Goal: Contribute content

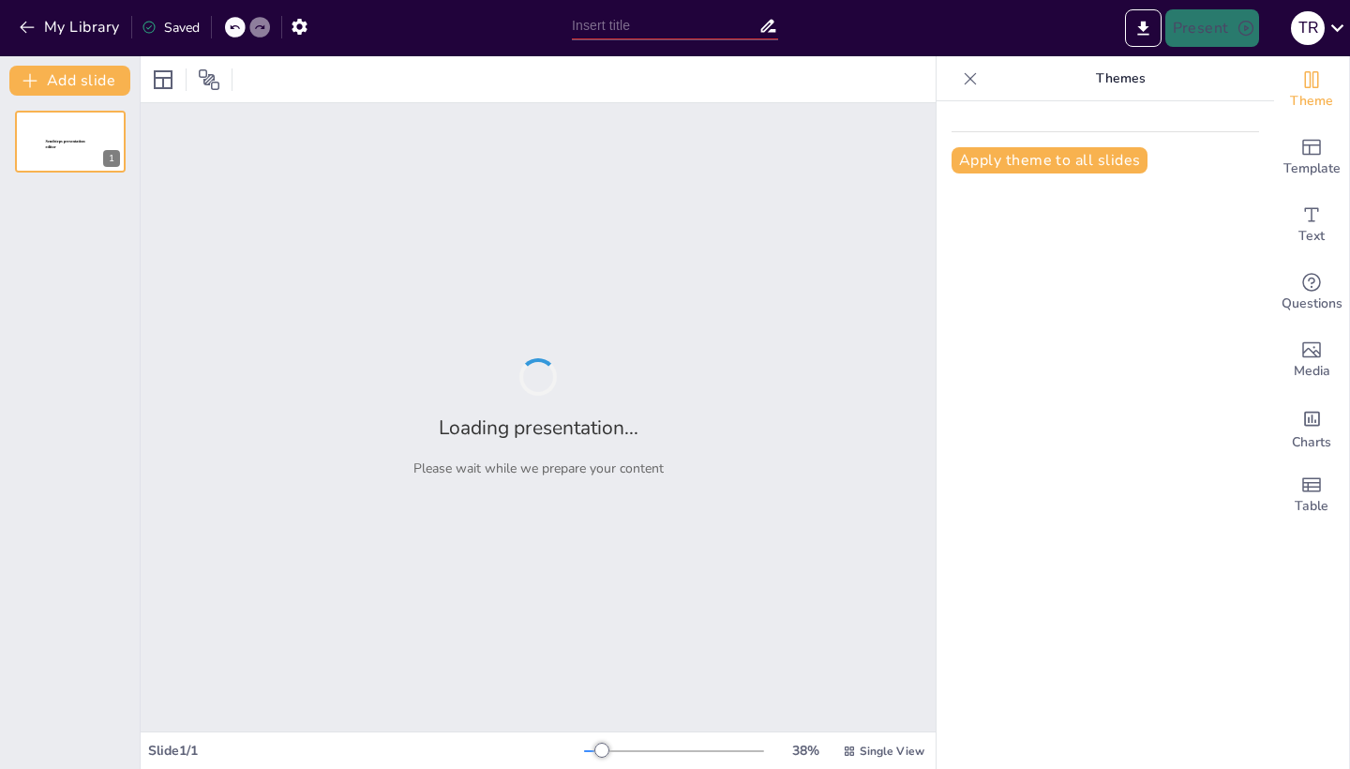
type input "Higiene Íntima Masculina: Un Enfoque Integral para la Salud"
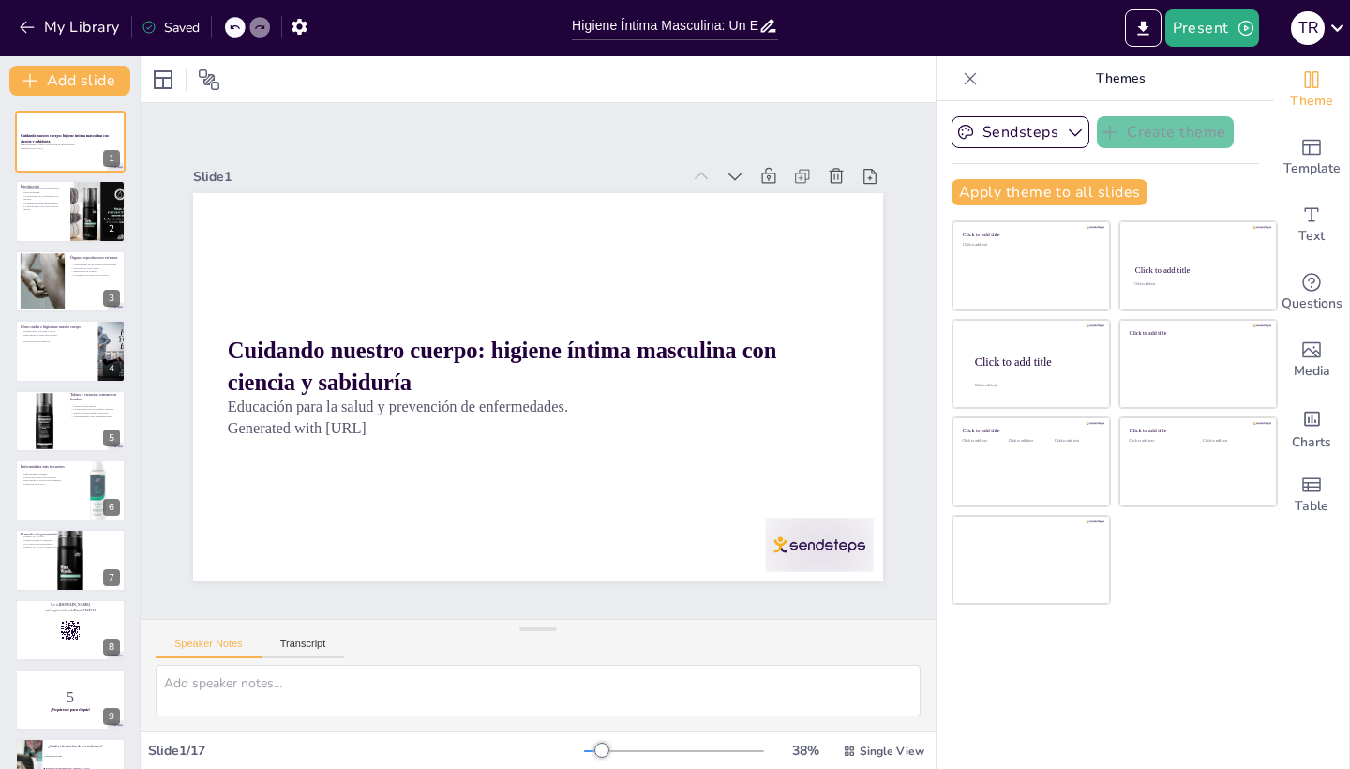
checkbox input "true"
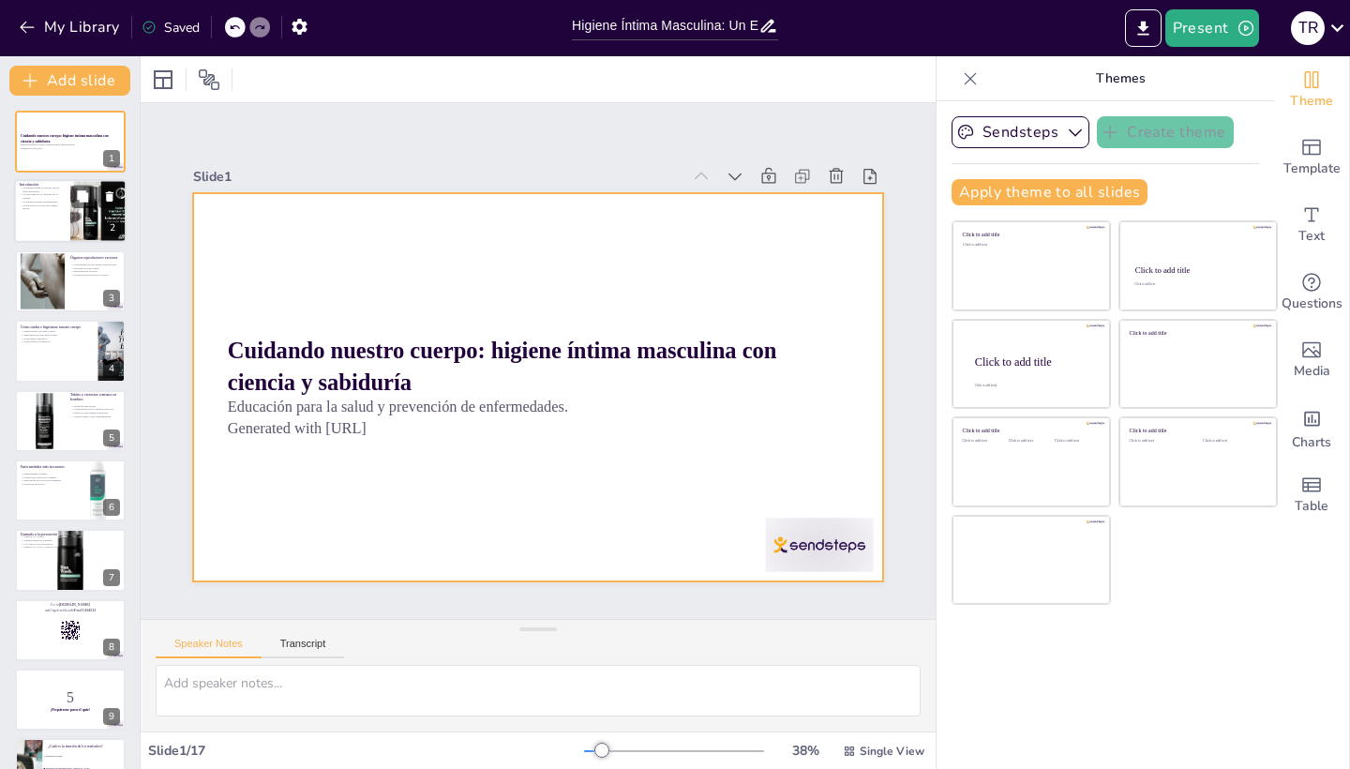
checkbox input "true"
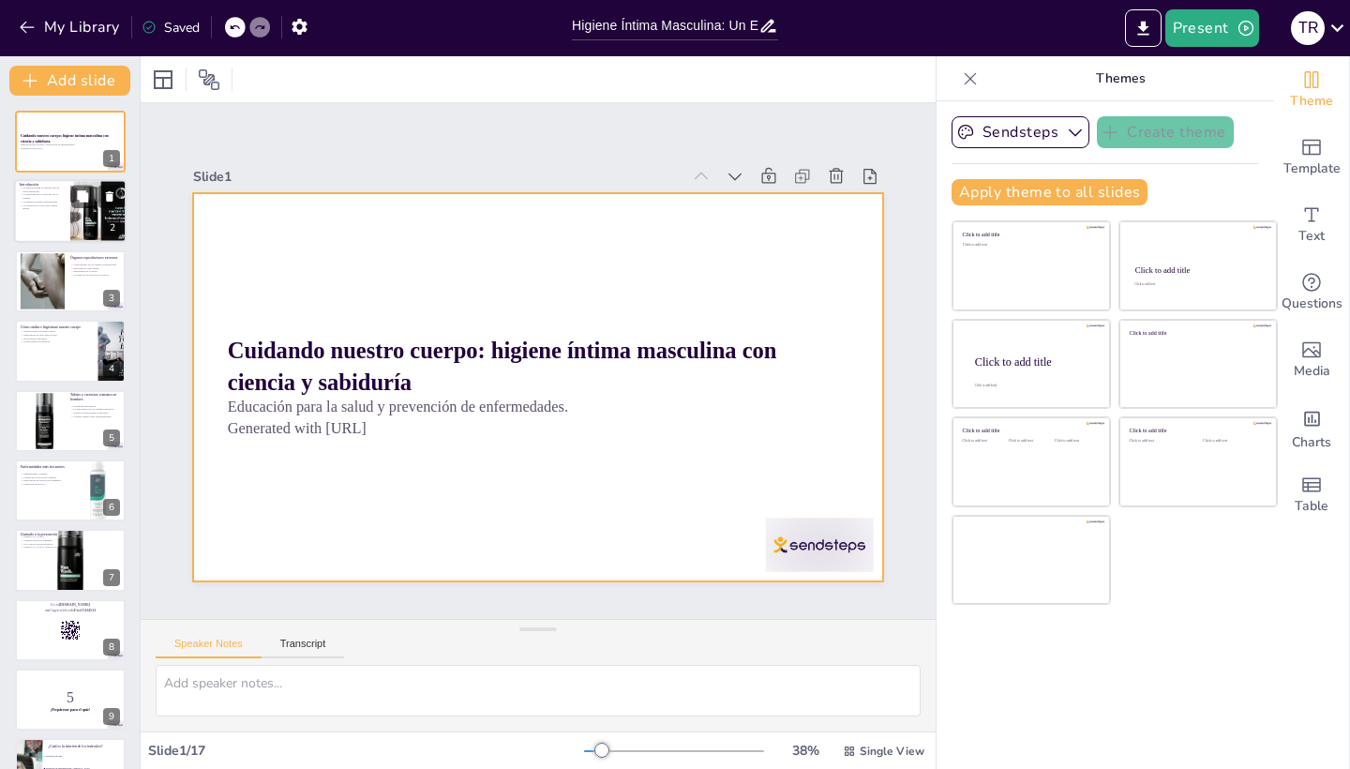
checkbox input "true"
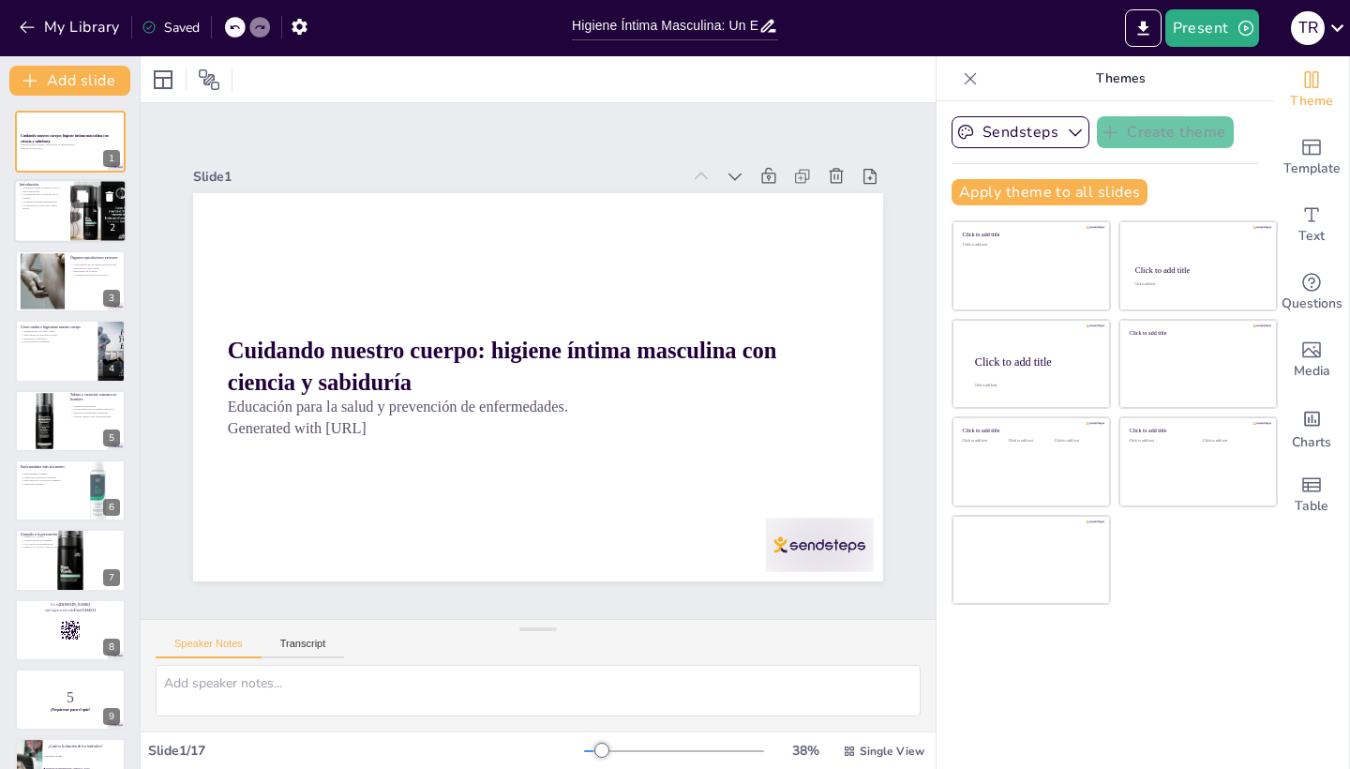
click at [93, 226] on div at bounding box center [99, 212] width 64 height 64
type textarea "La salud masculina no debe ser ignorada, y la higiene íntima es un componente c…"
checkbox input "true"
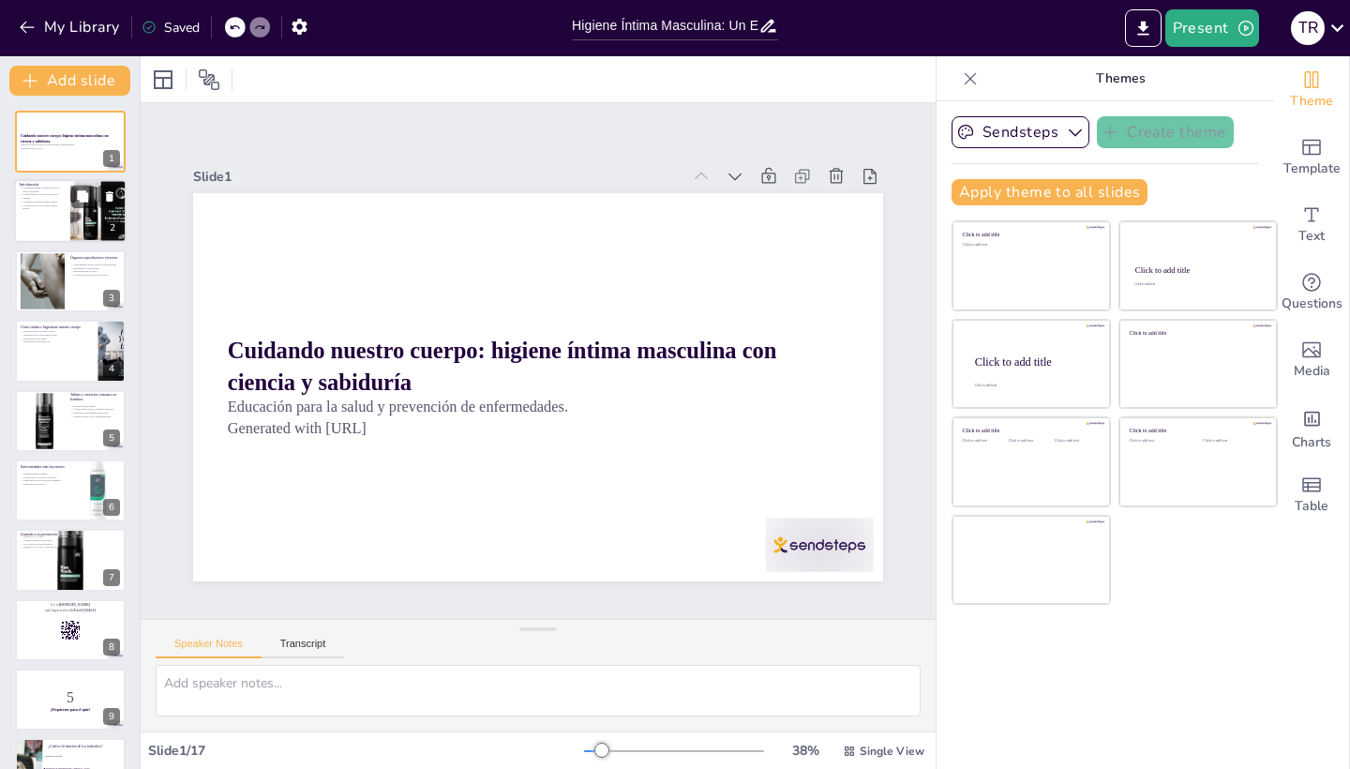
checkbox input "true"
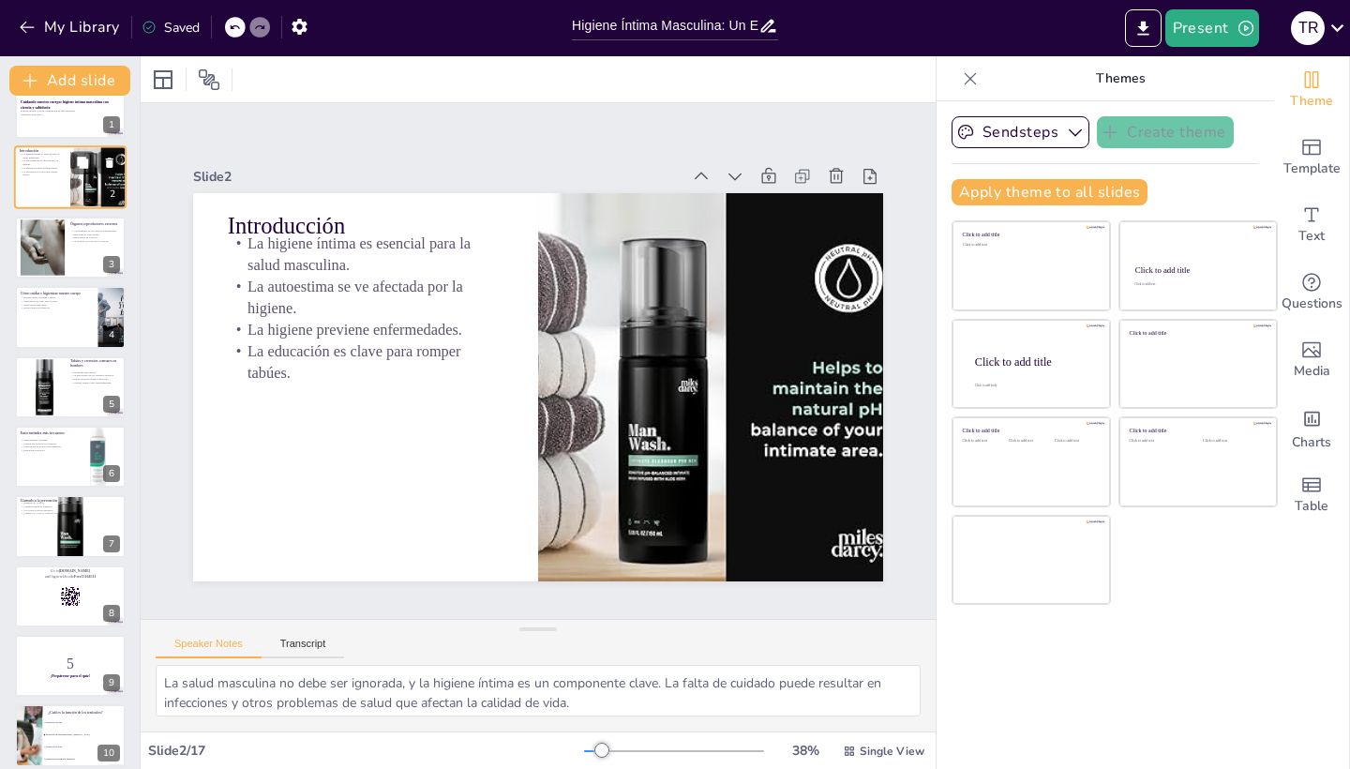
checkbox input "true"
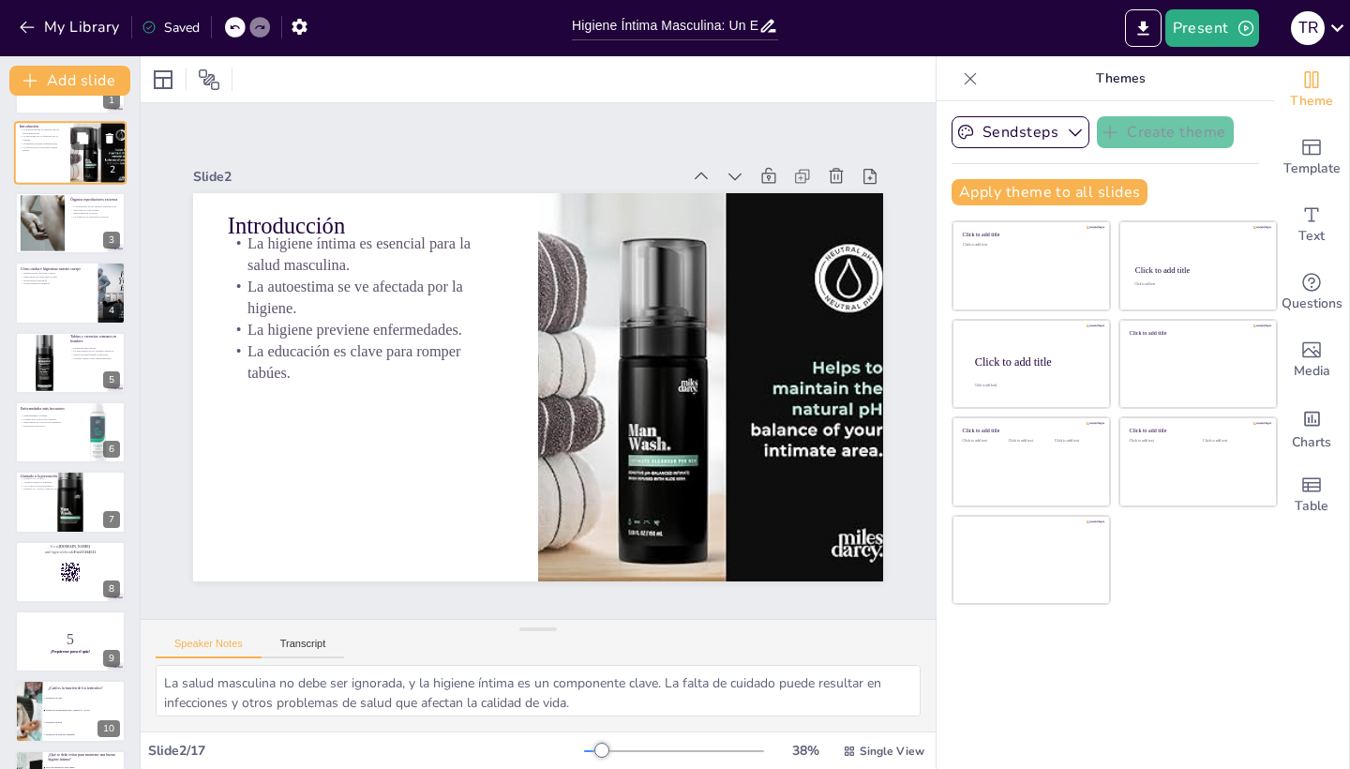
scroll to position [61, 0]
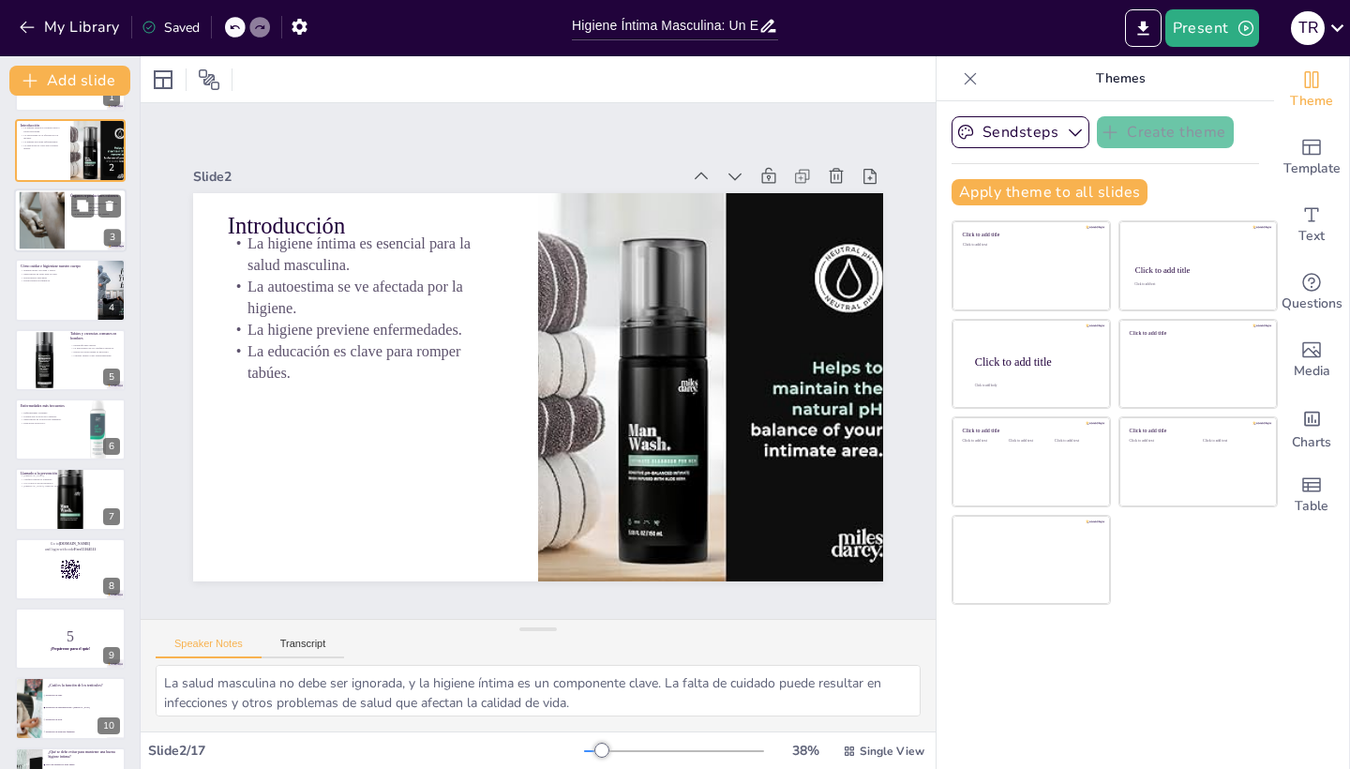
checkbox input "true"
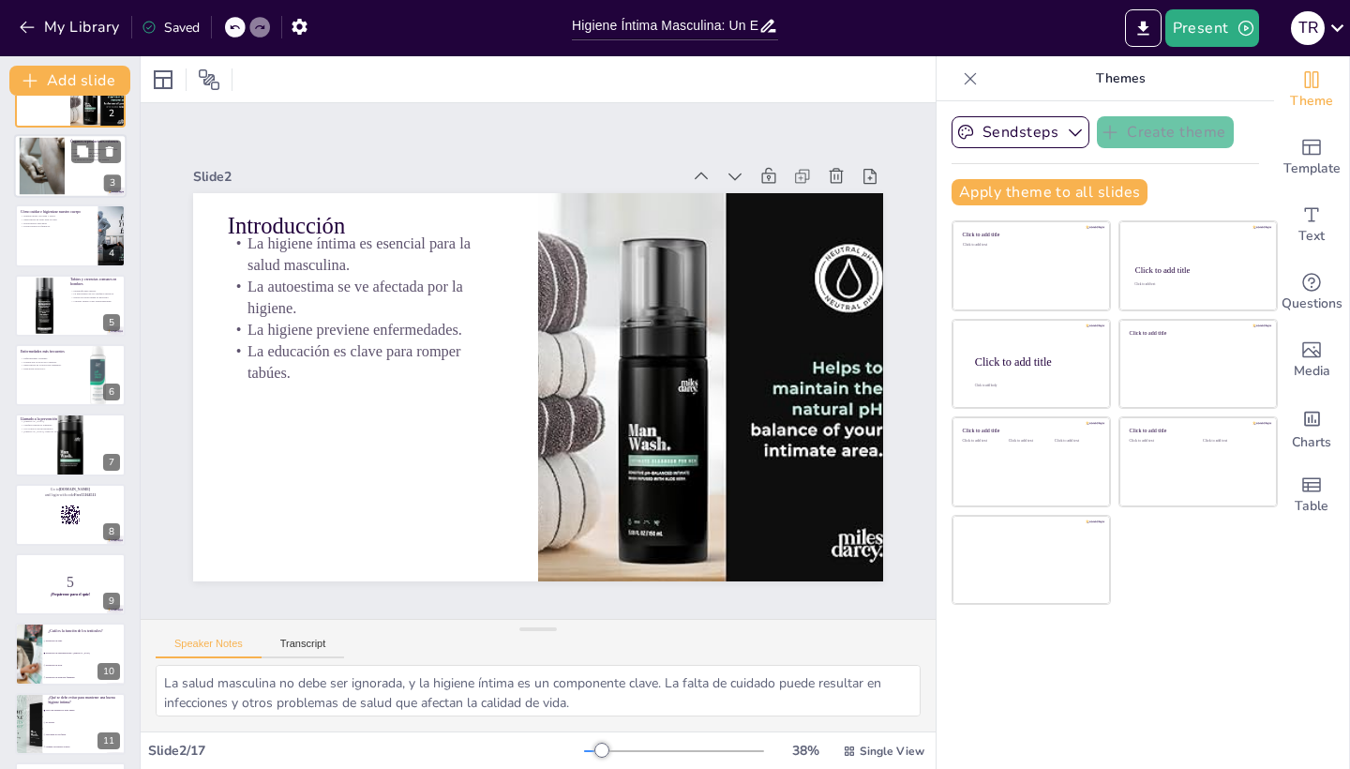
checkbox input "true"
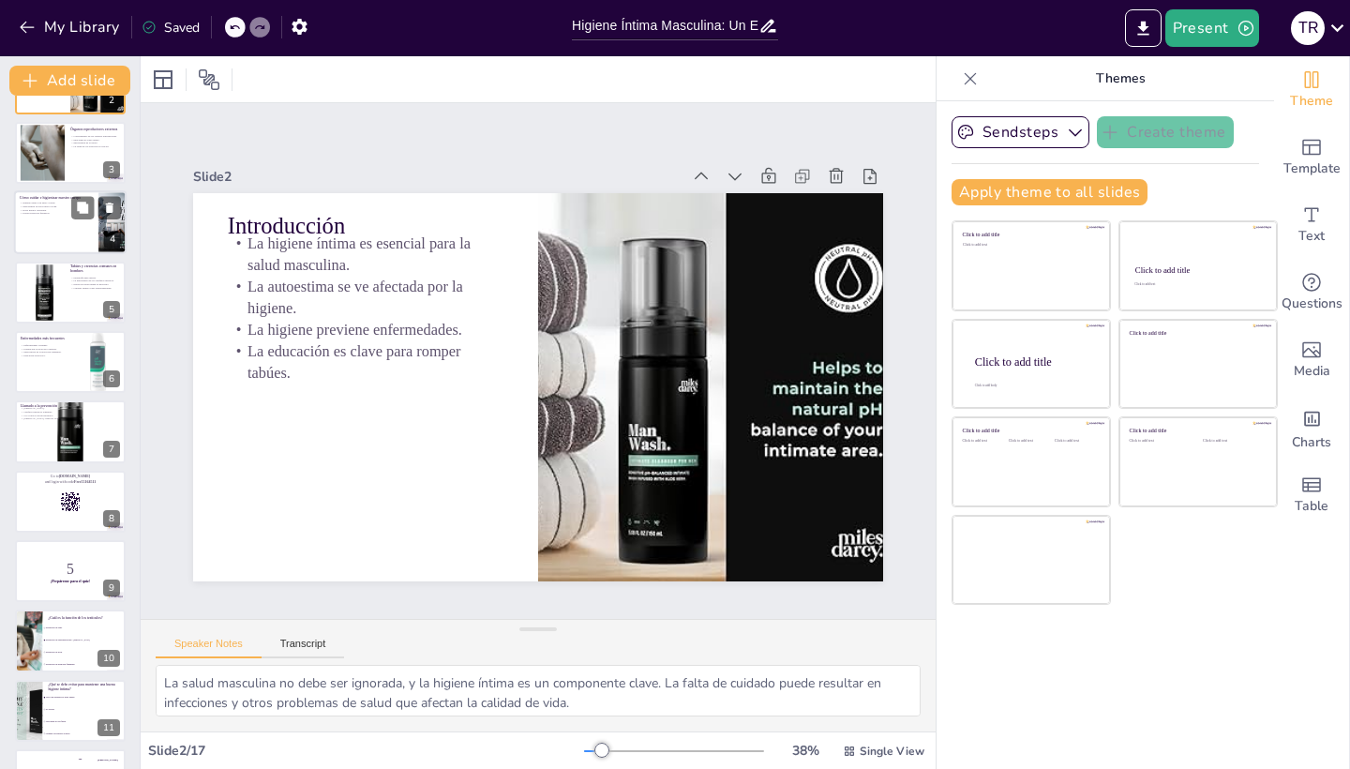
scroll to position [129, 0]
checkbox input "true"
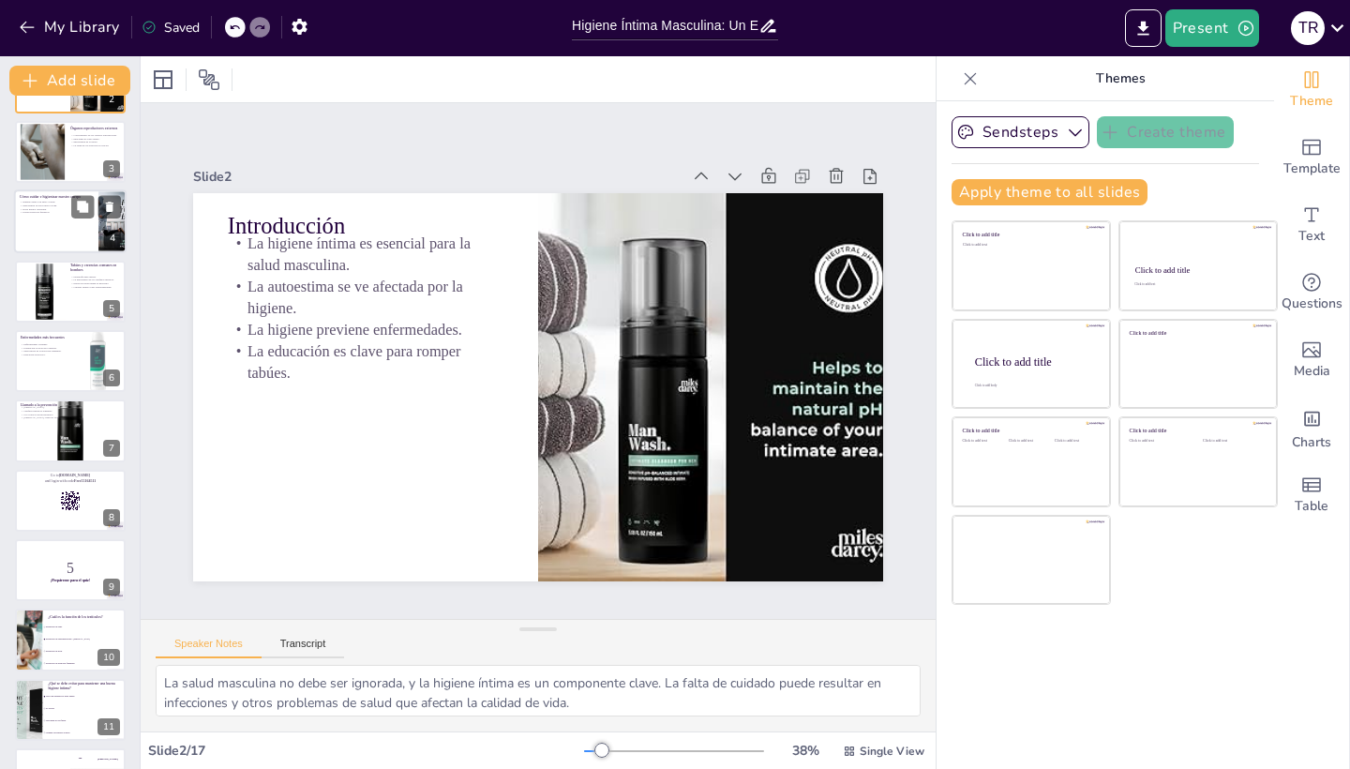
checkbox input "true"
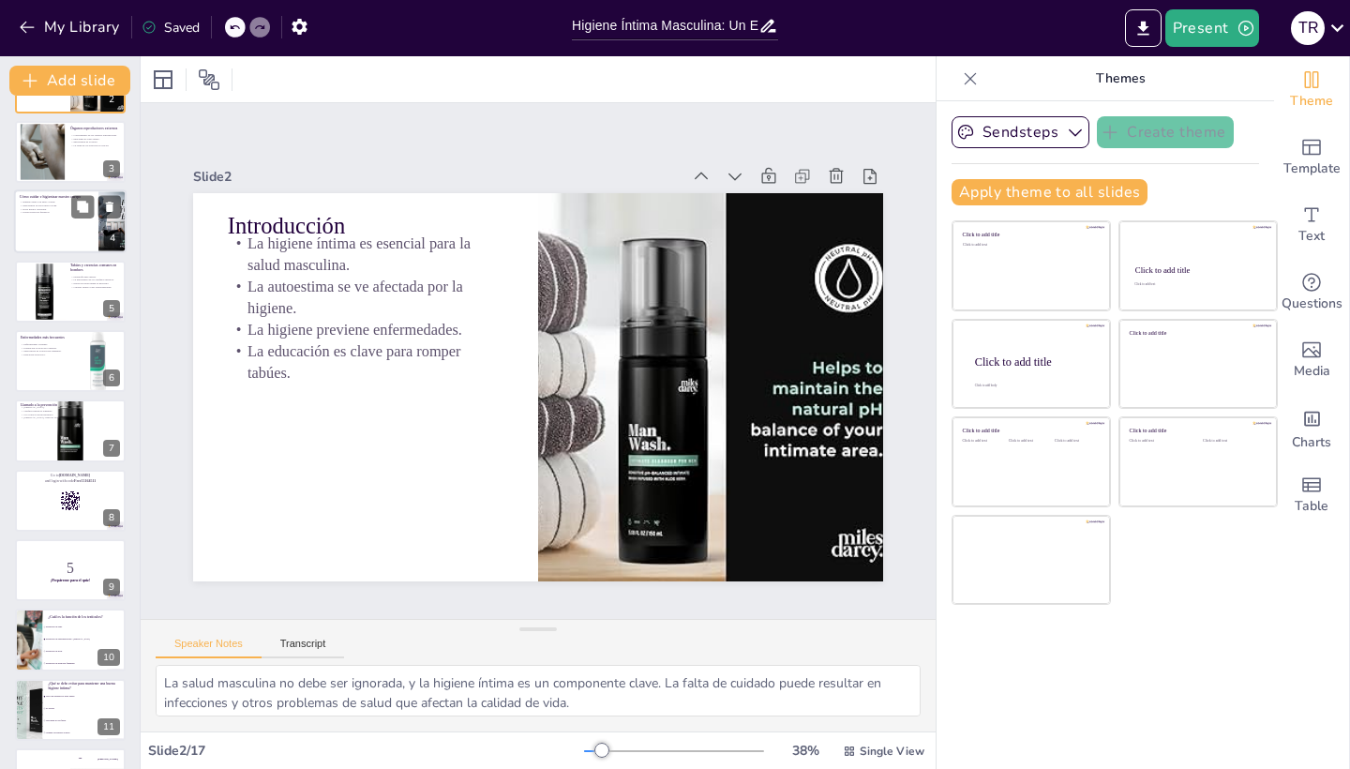
checkbox input "true"
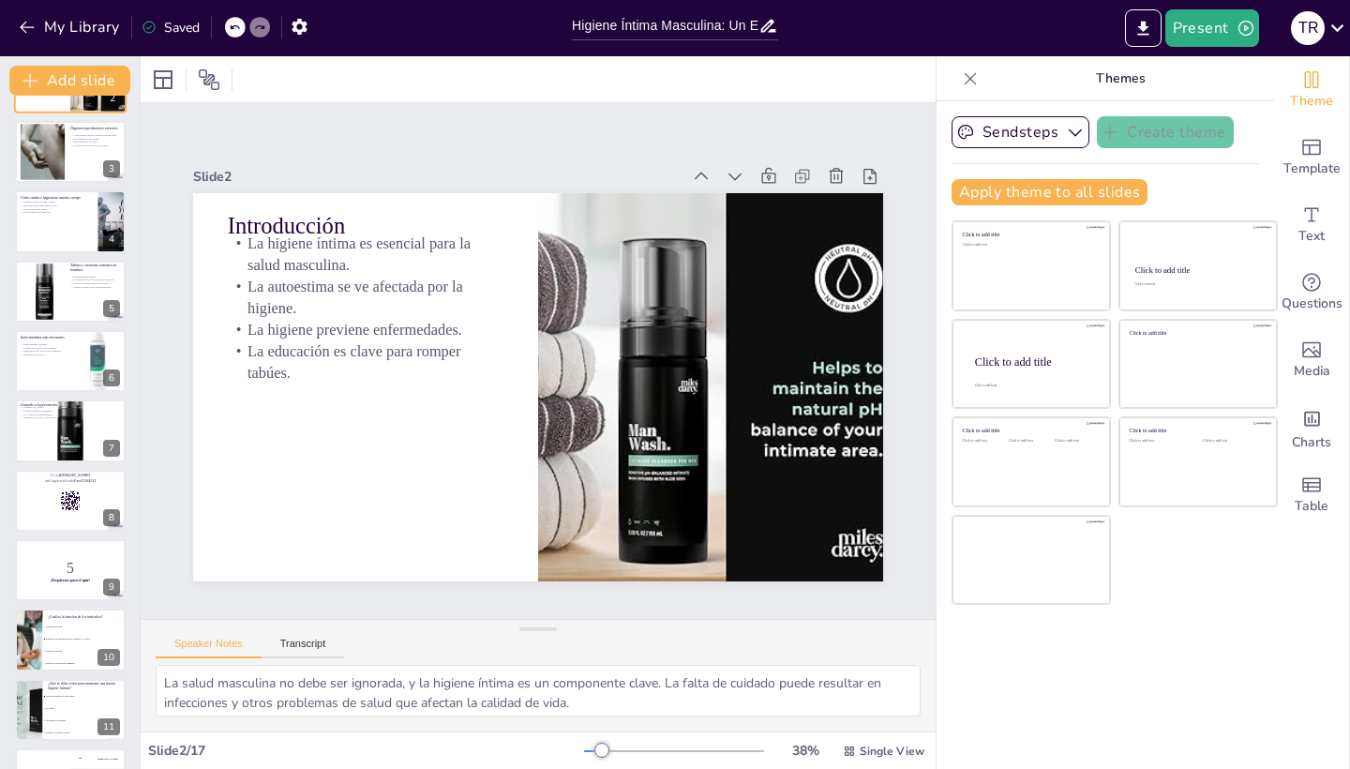
checkbox input "true"
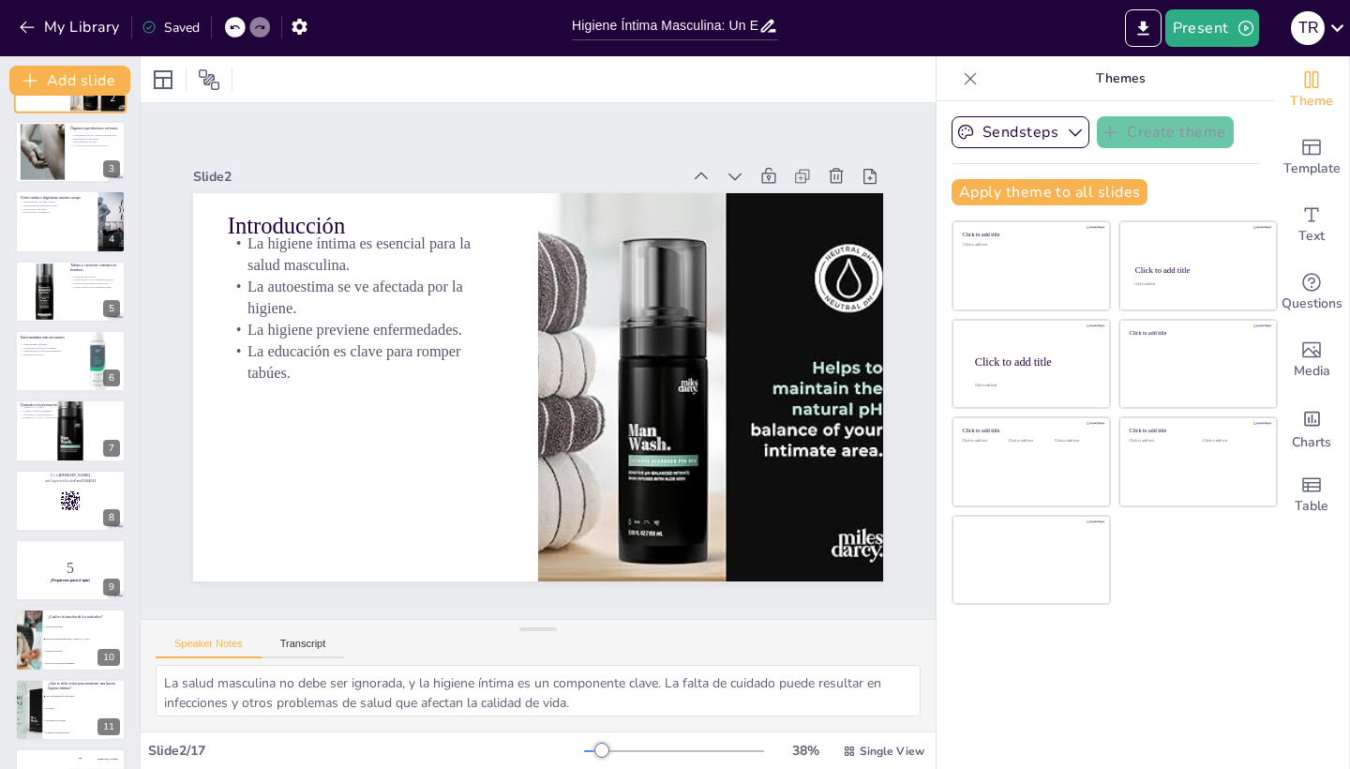
checkbox input "true"
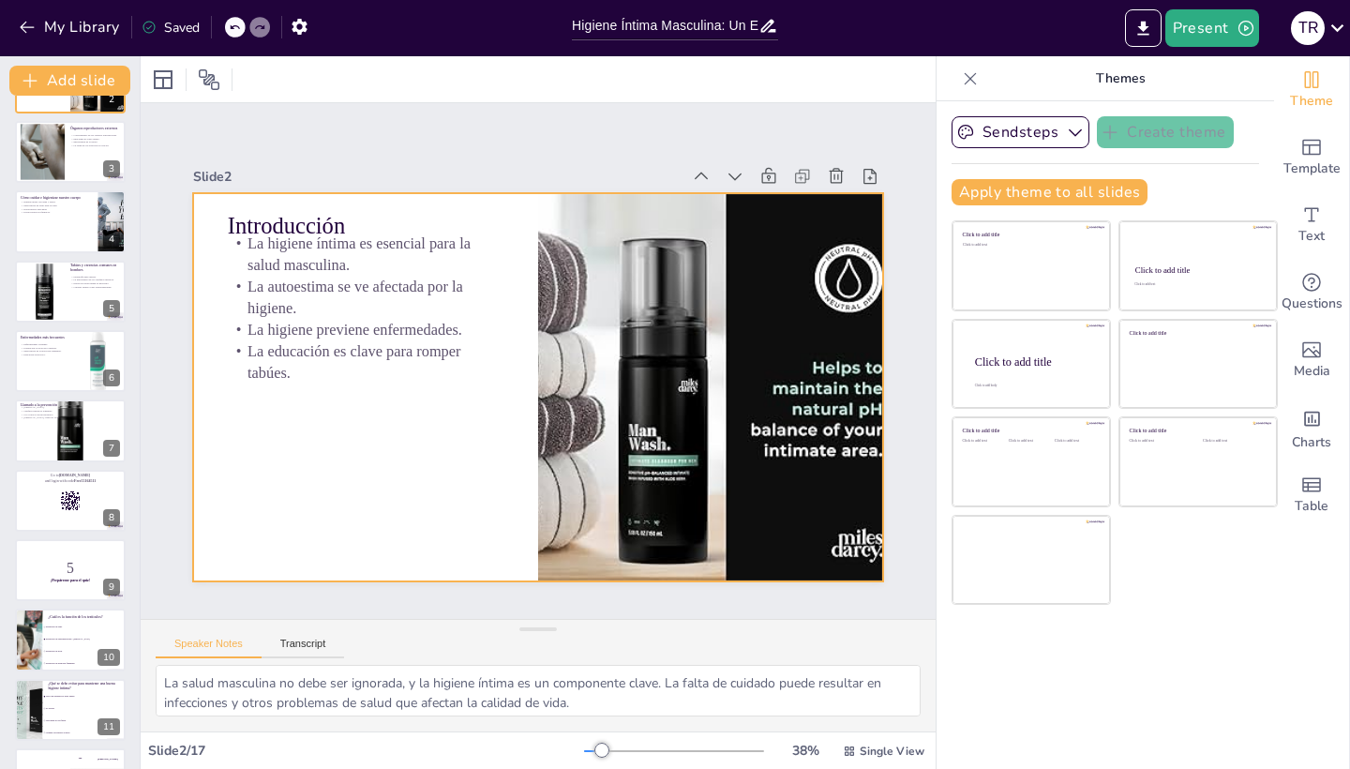
checkbox input "true"
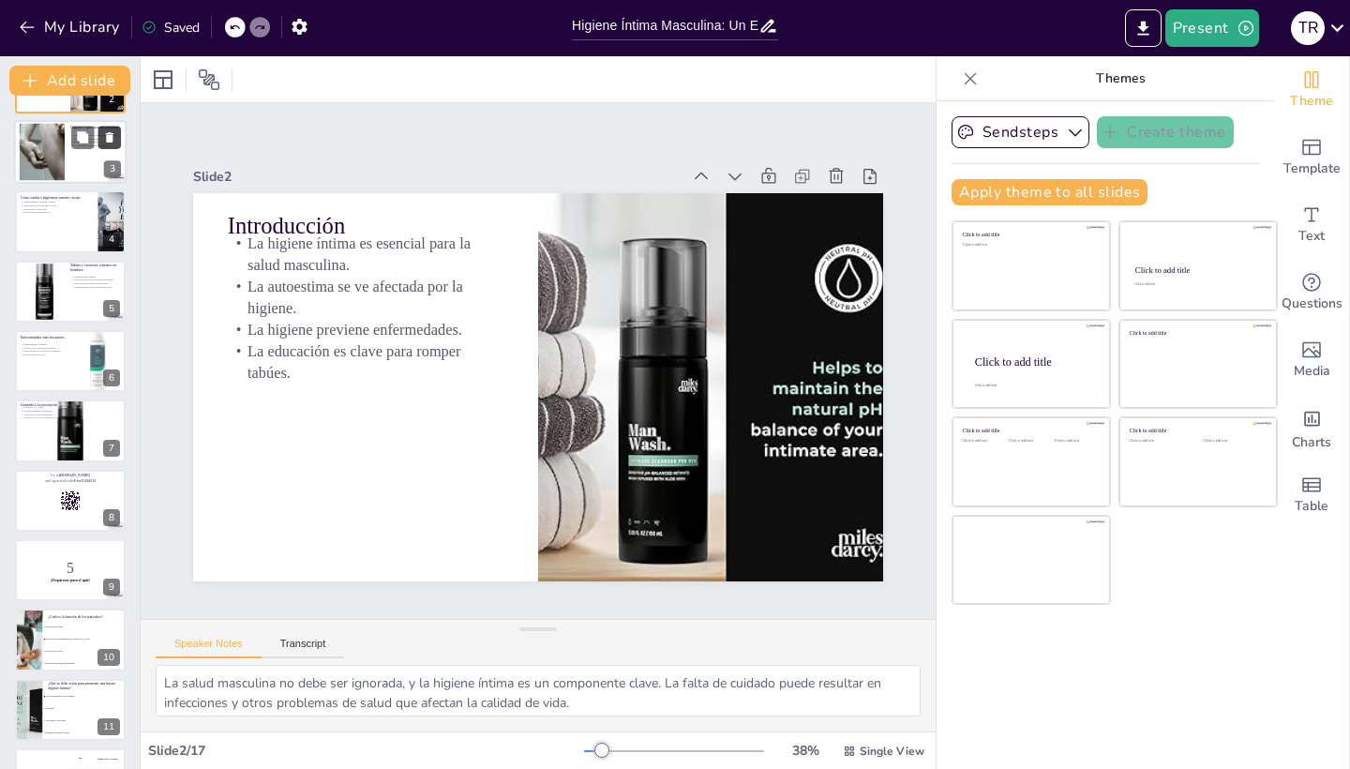
click at [100, 144] on button at bounding box center [109, 137] width 22 height 22
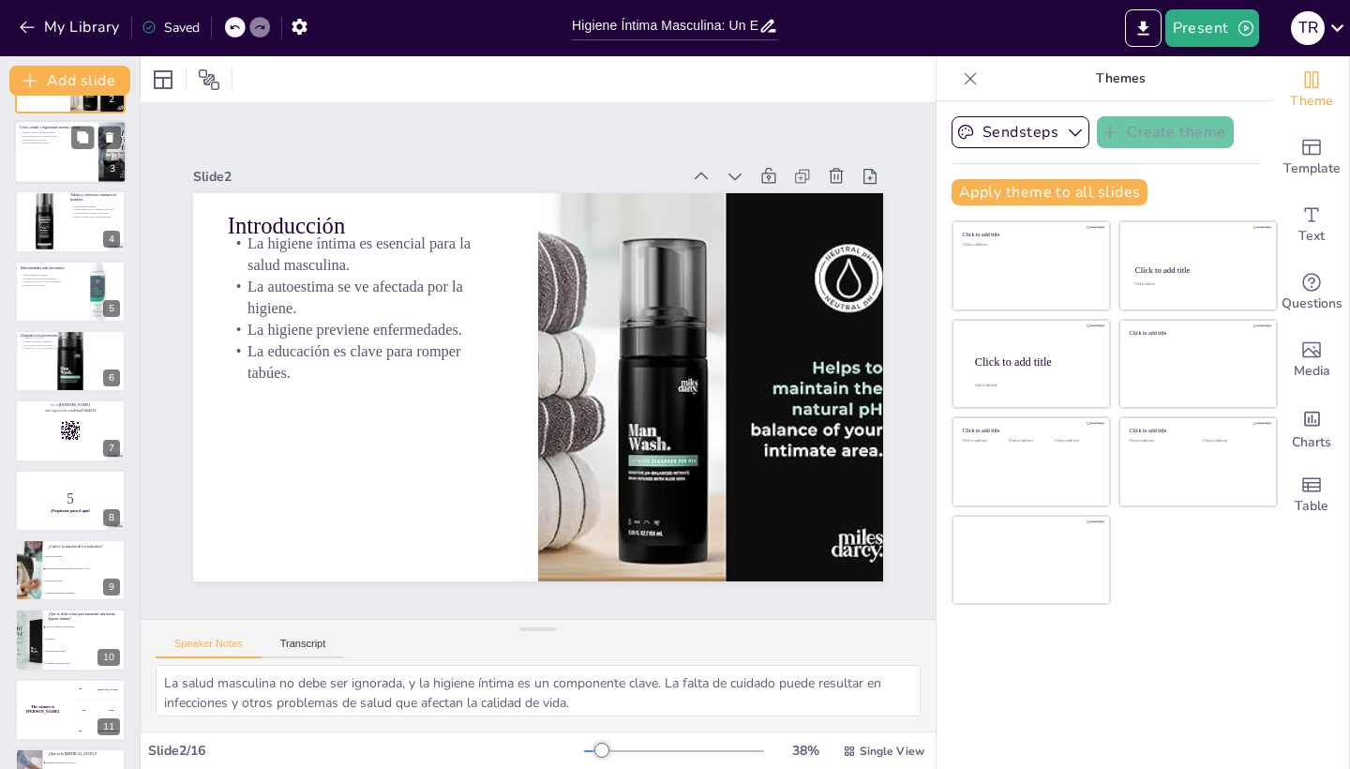
checkbox input "true"
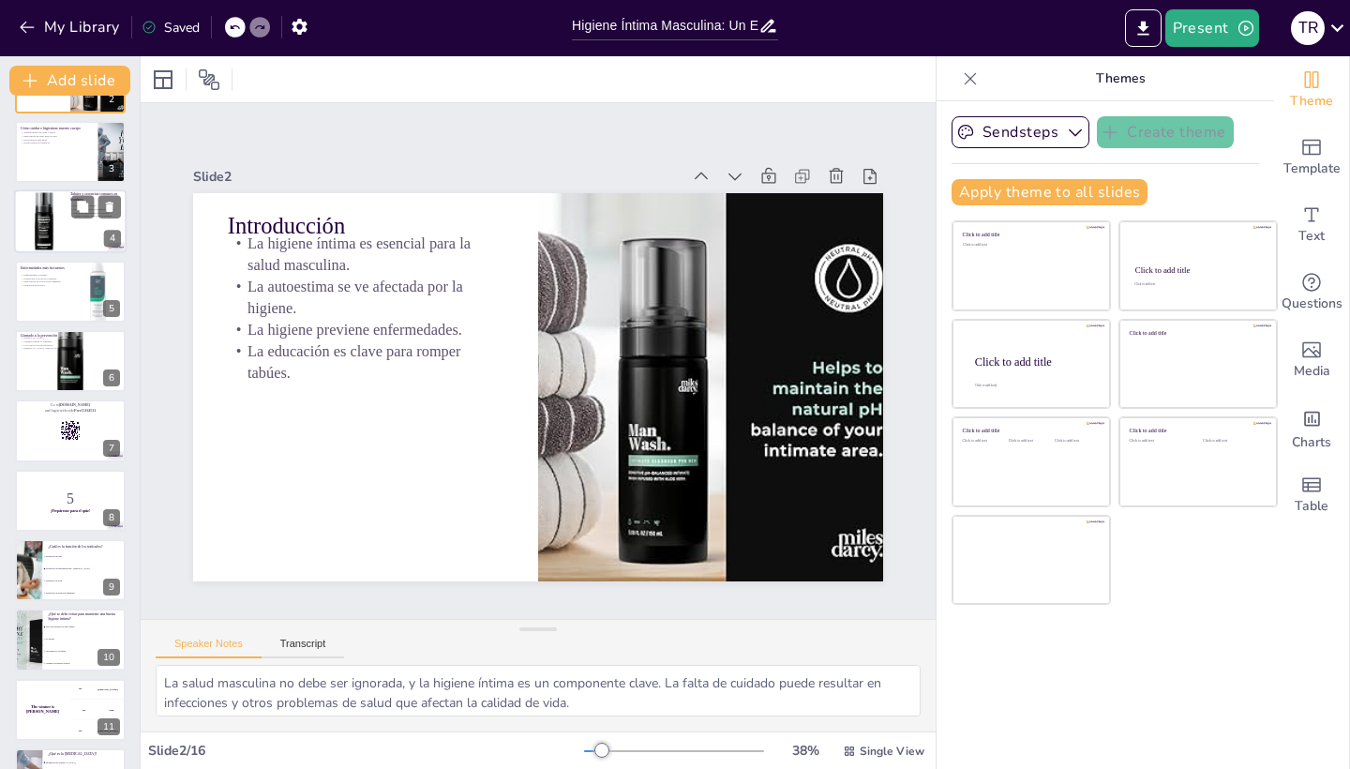
checkbox input "true"
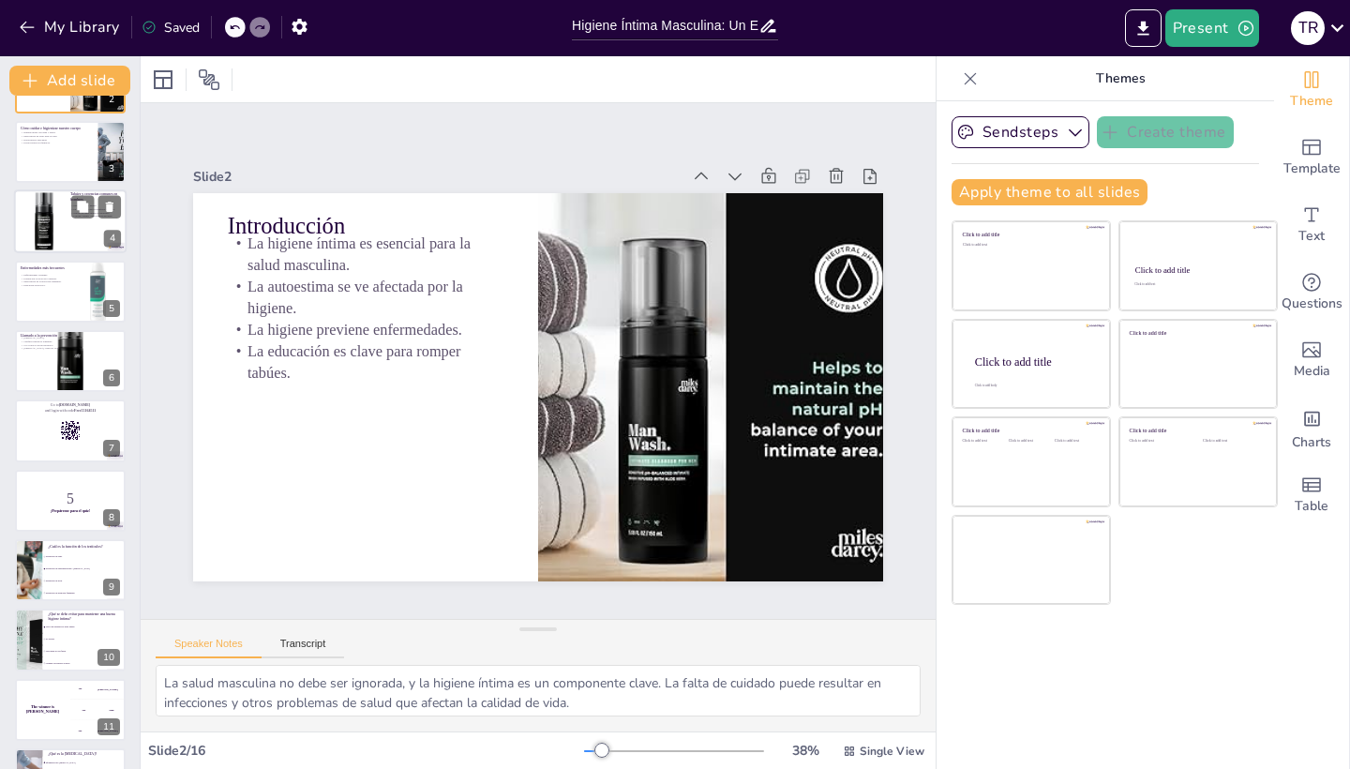
checkbox input "true"
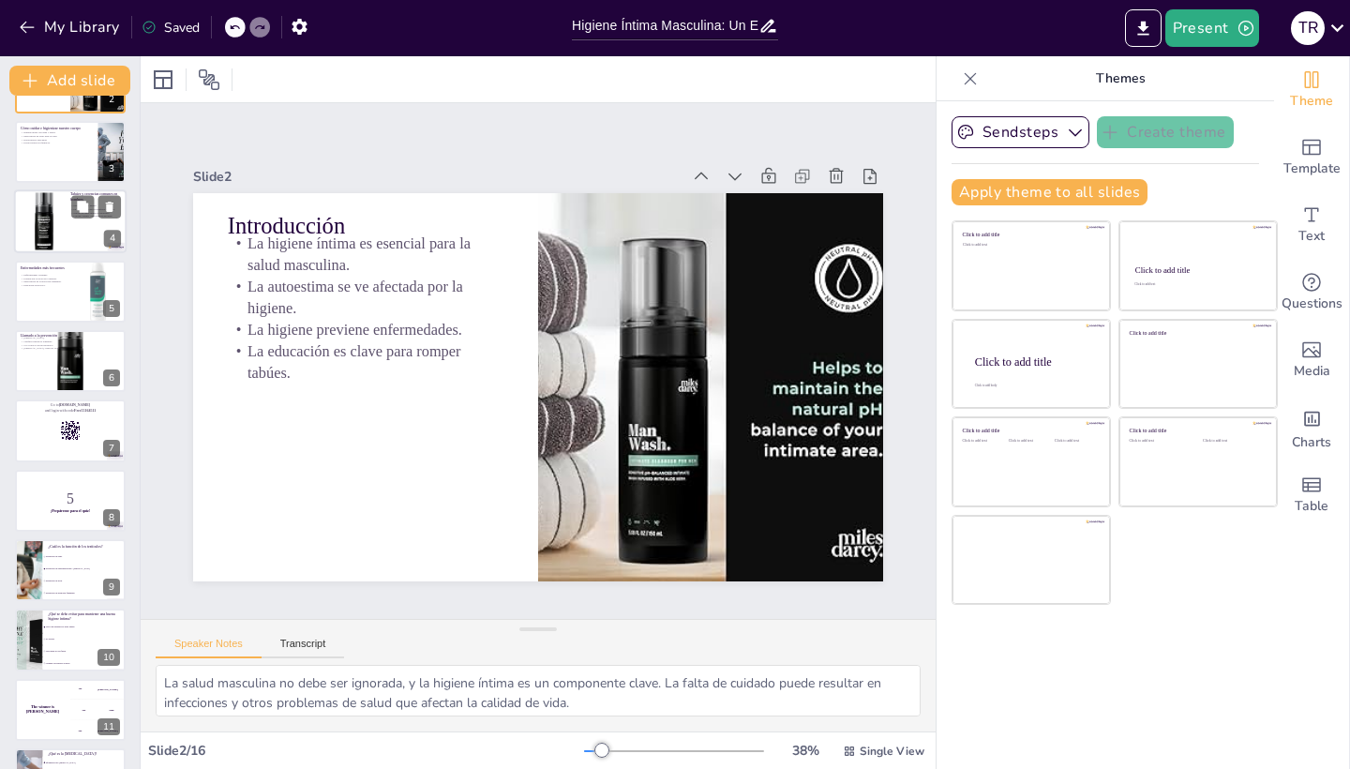
checkbox input "true"
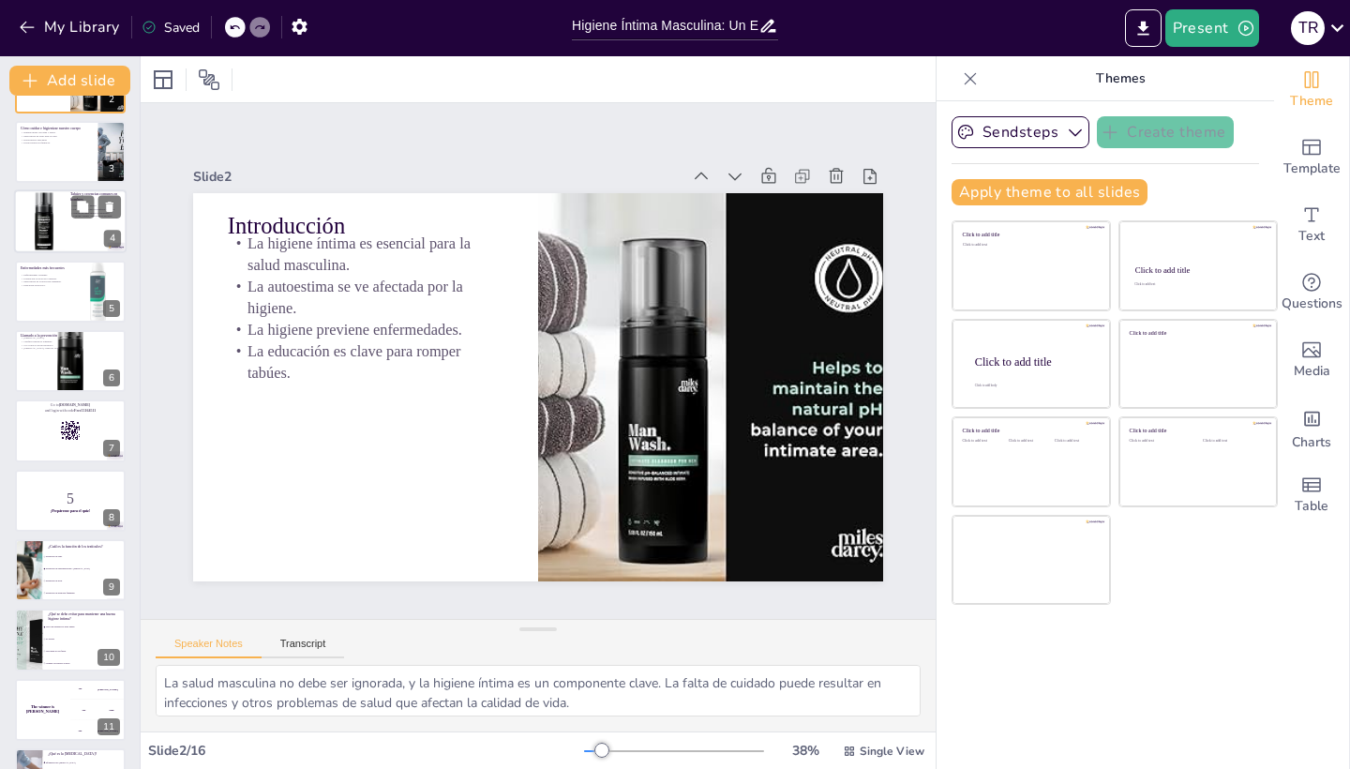
checkbox input "true"
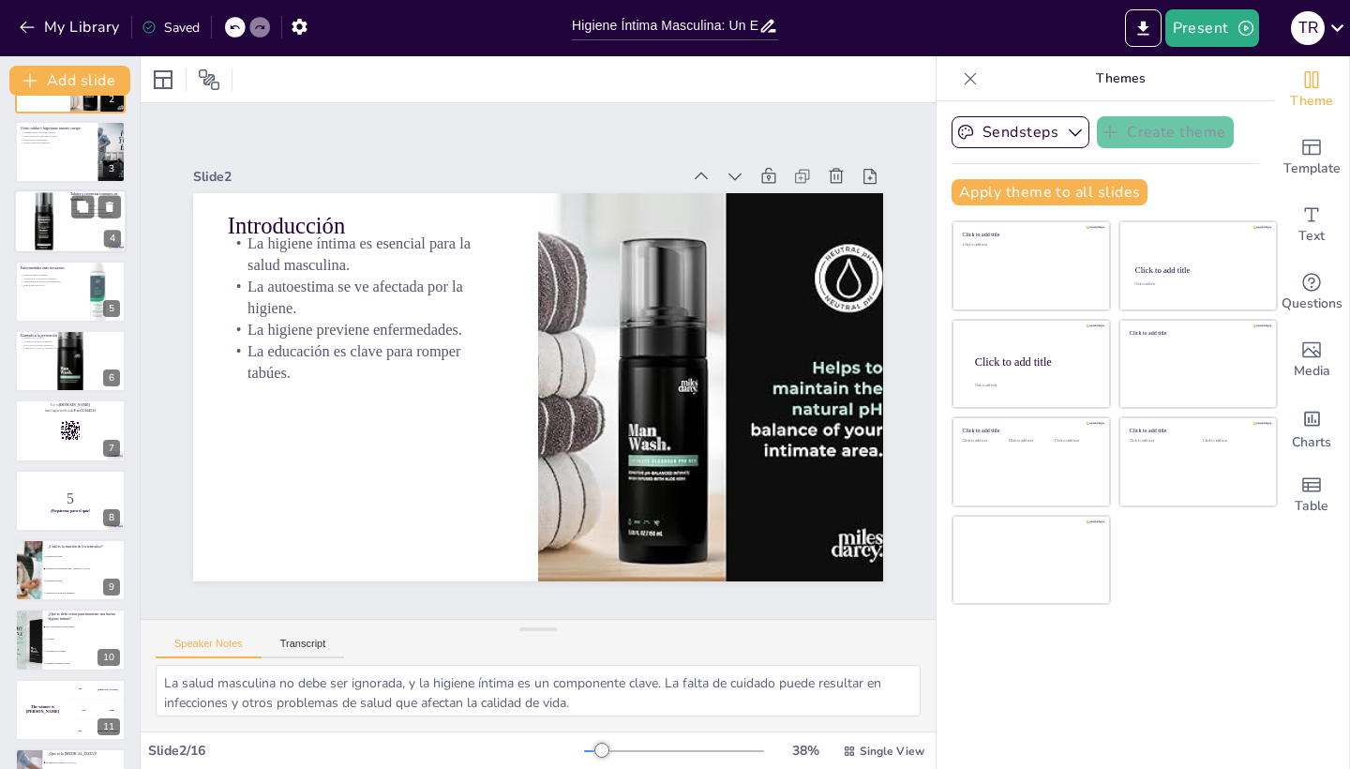
click at [76, 219] on div "Desmitificando tabúes. La importancia de los chequeos médicos. Hablar de salud …" at bounding box center [95, 211] width 51 height 19
type textarea "Desmitificar los tabúes es esencial para promover una buena salud íntima. La ed…"
checkbox input "true"
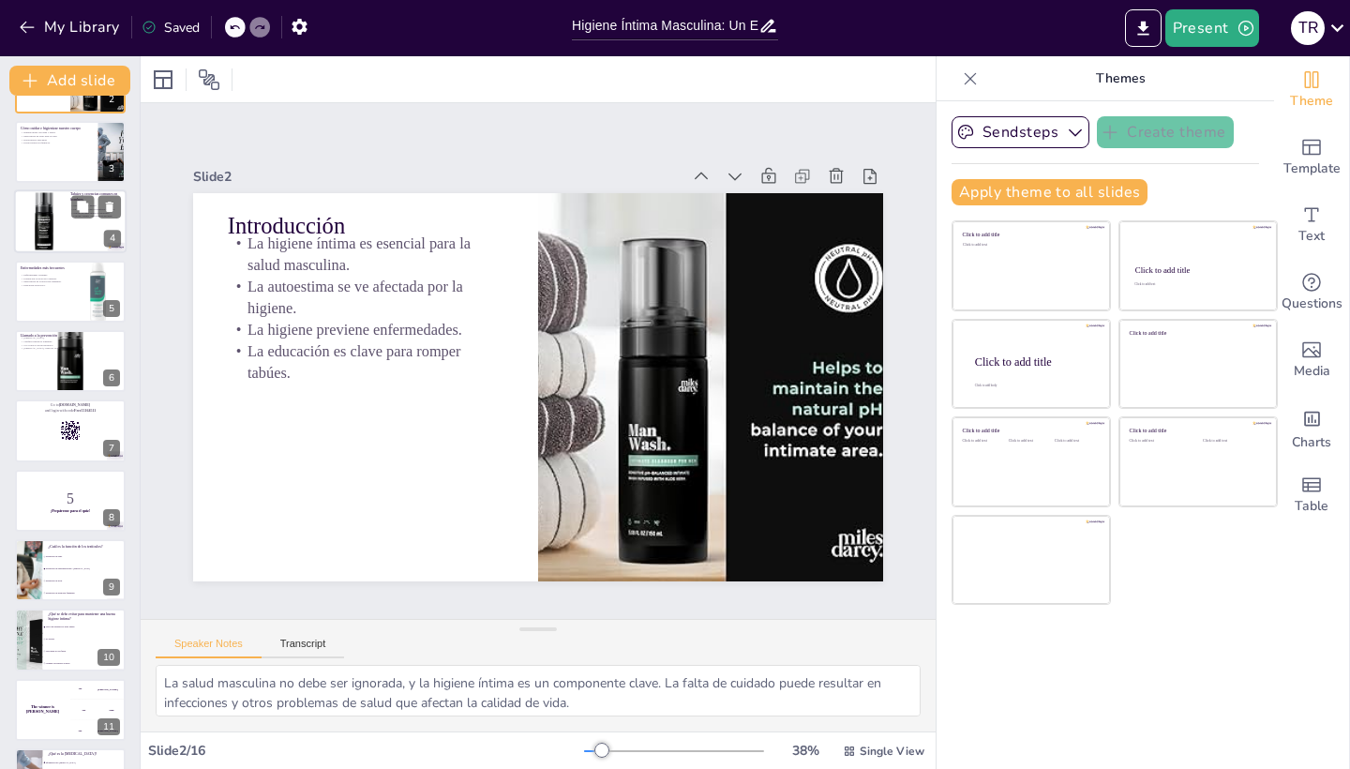
checkbox input "true"
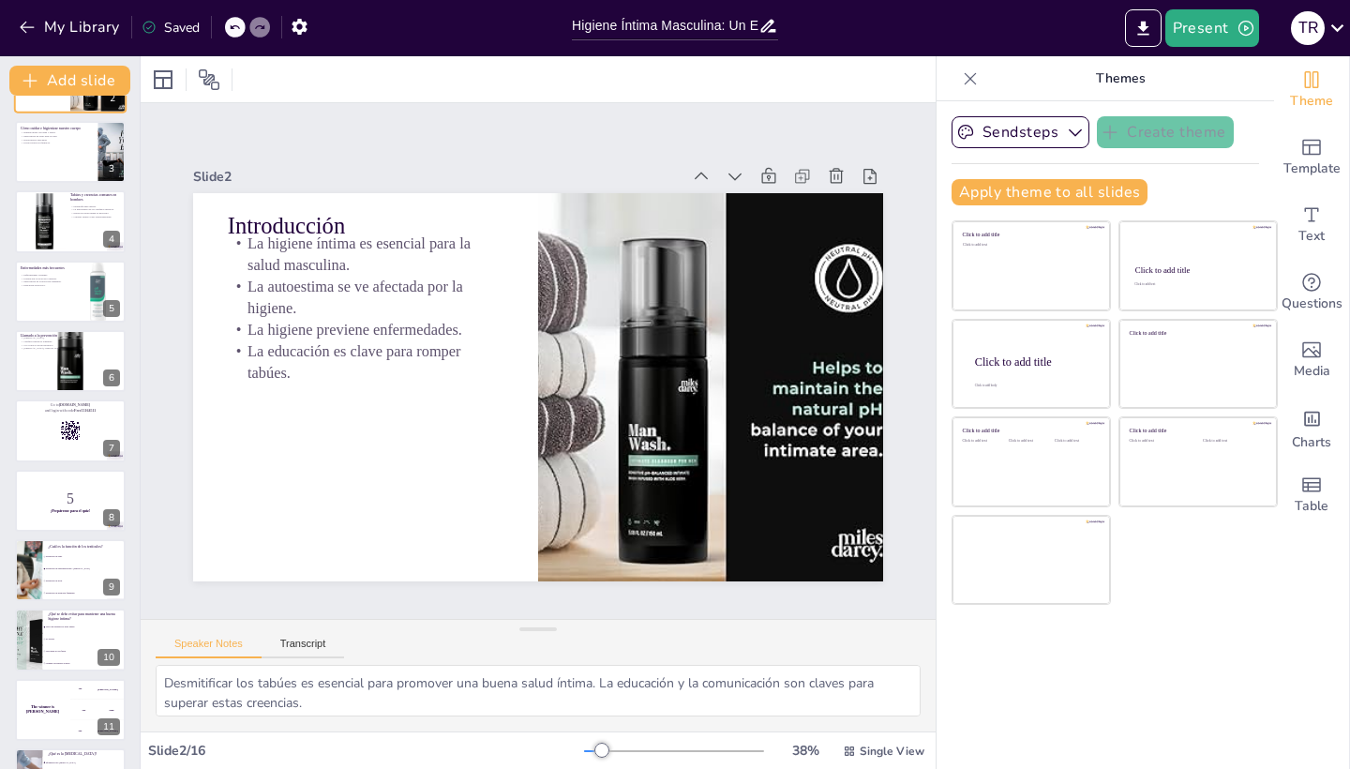
checkbox input "true"
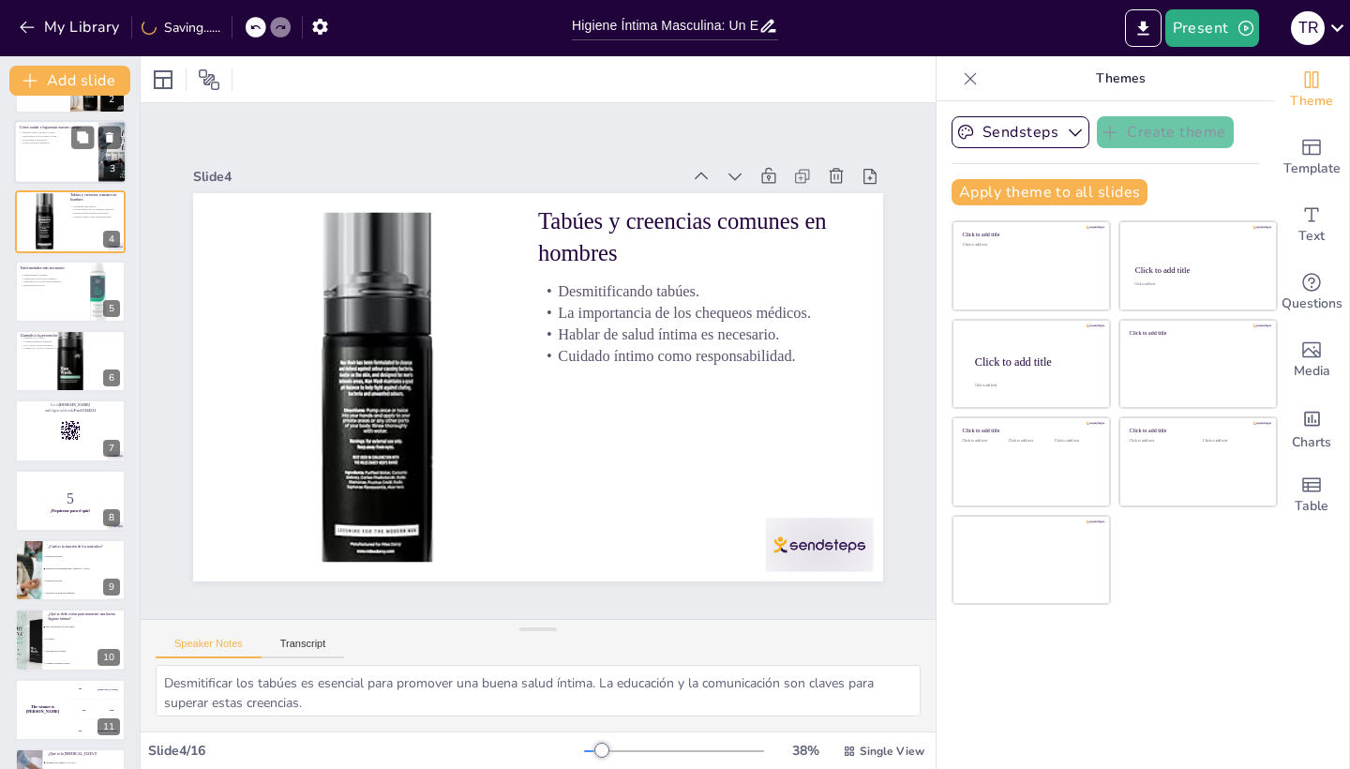
checkbox input "true"
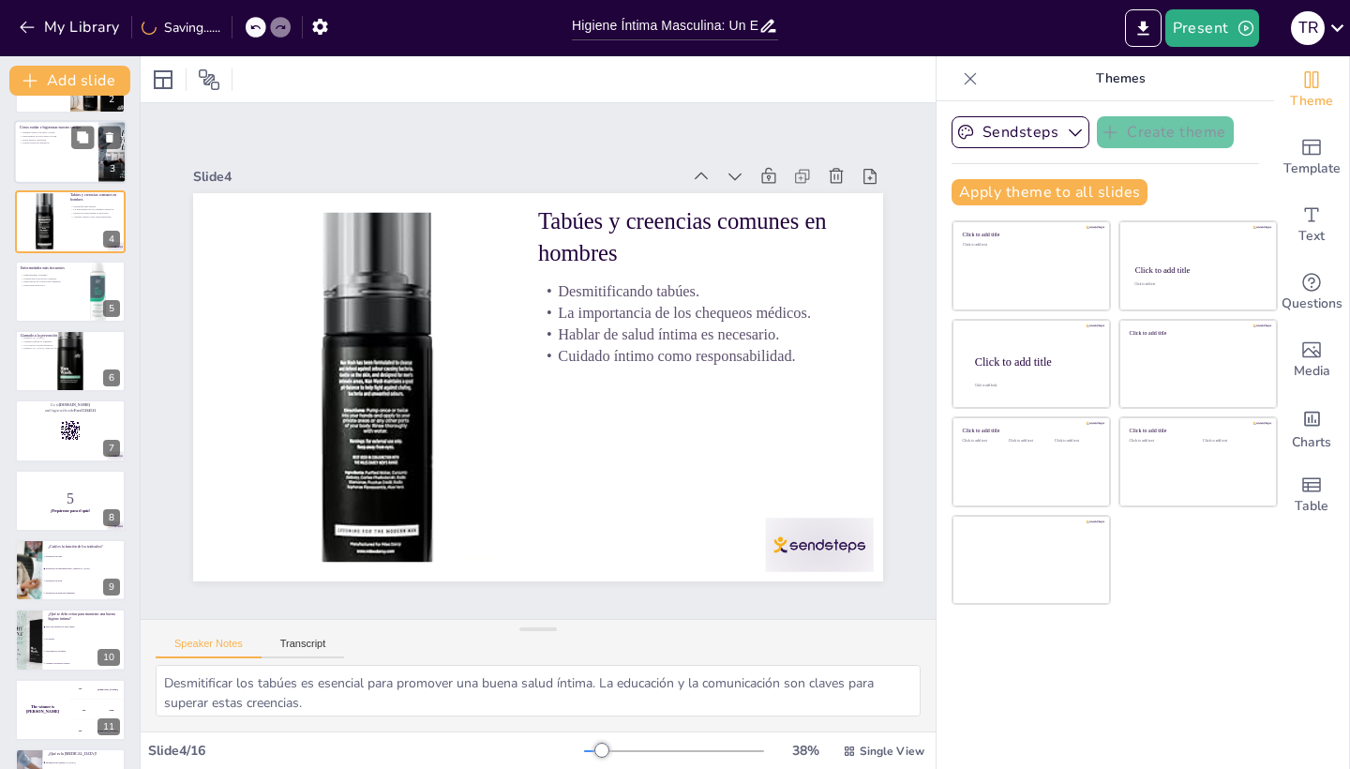
scroll to position [0, 0]
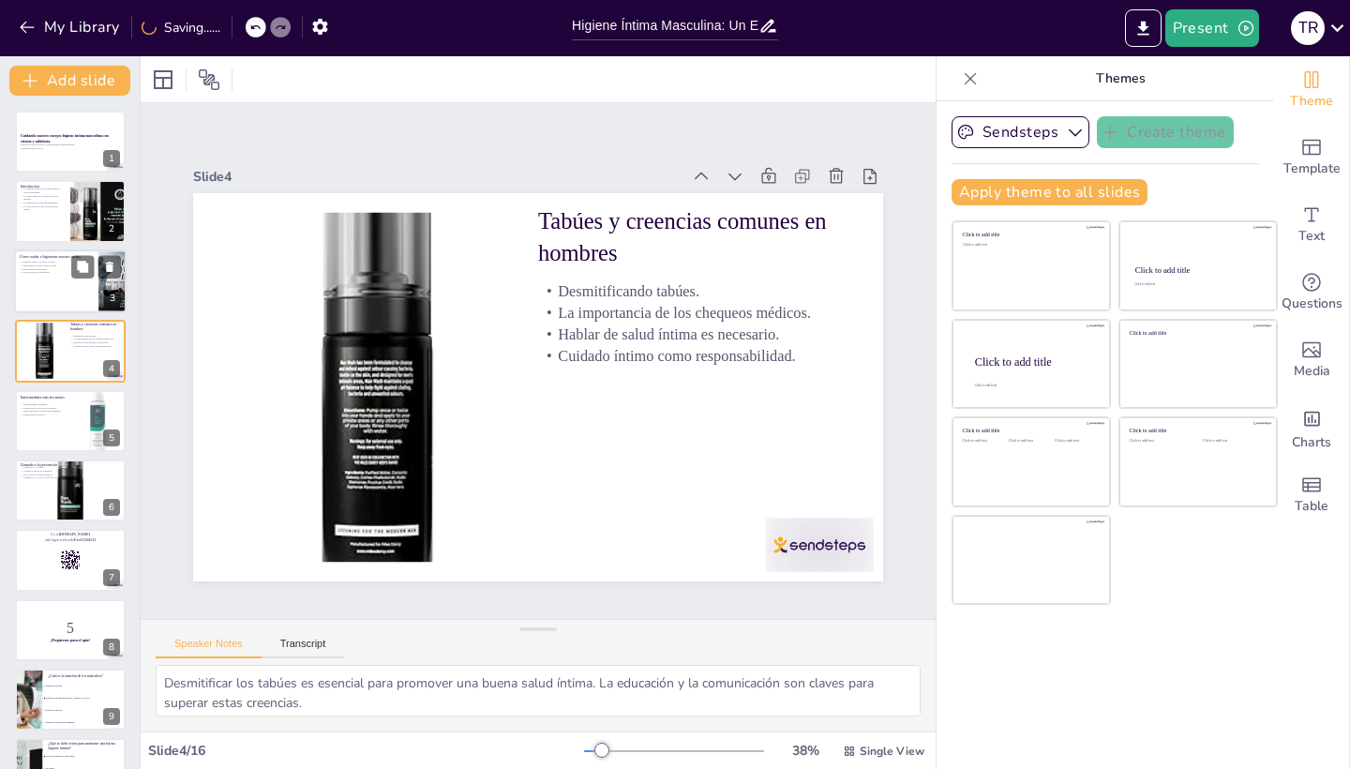
click at [66, 292] on div at bounding box center [70, 281] width 112 height 64
type textarea "La higiene diaria es la base del cuidado íntimo. Usar agua y jabón neutro ayuda…"
checkbox input "true"
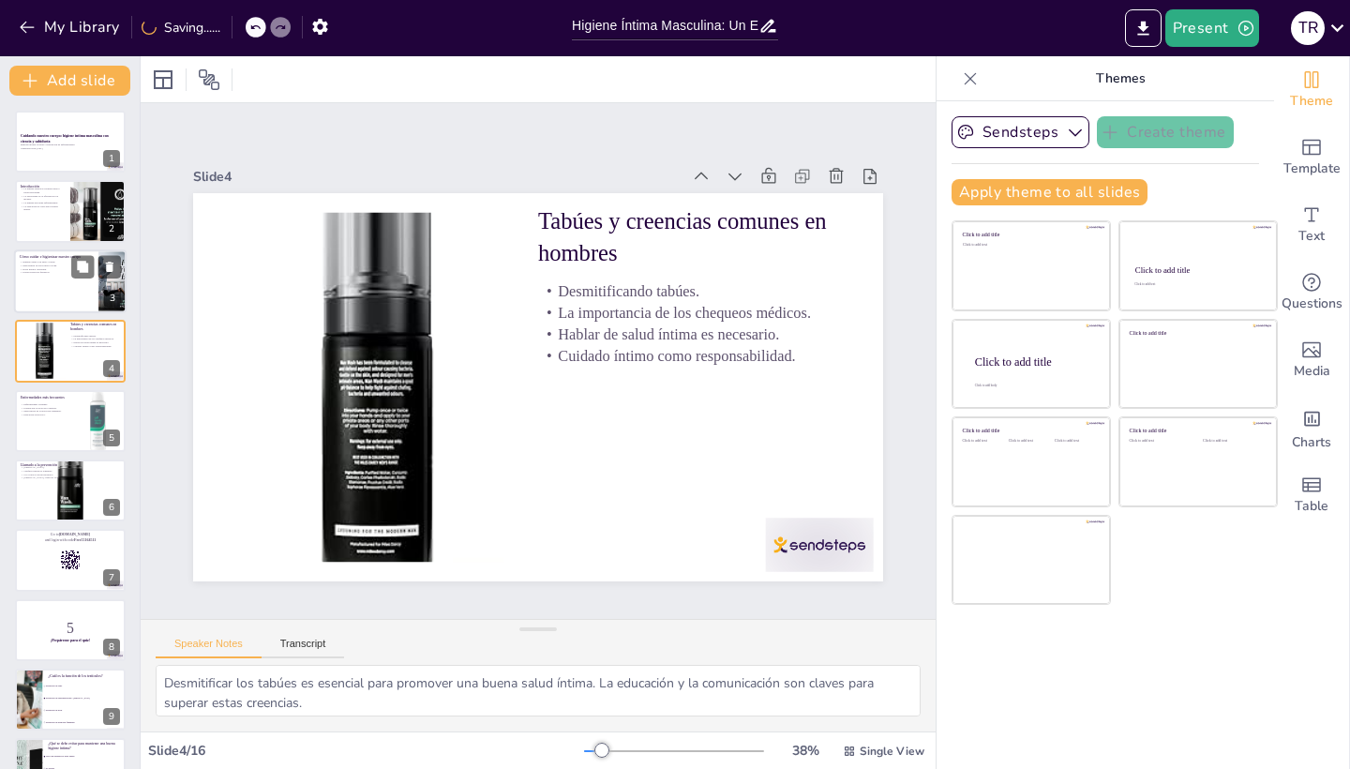
checkbox input "true"
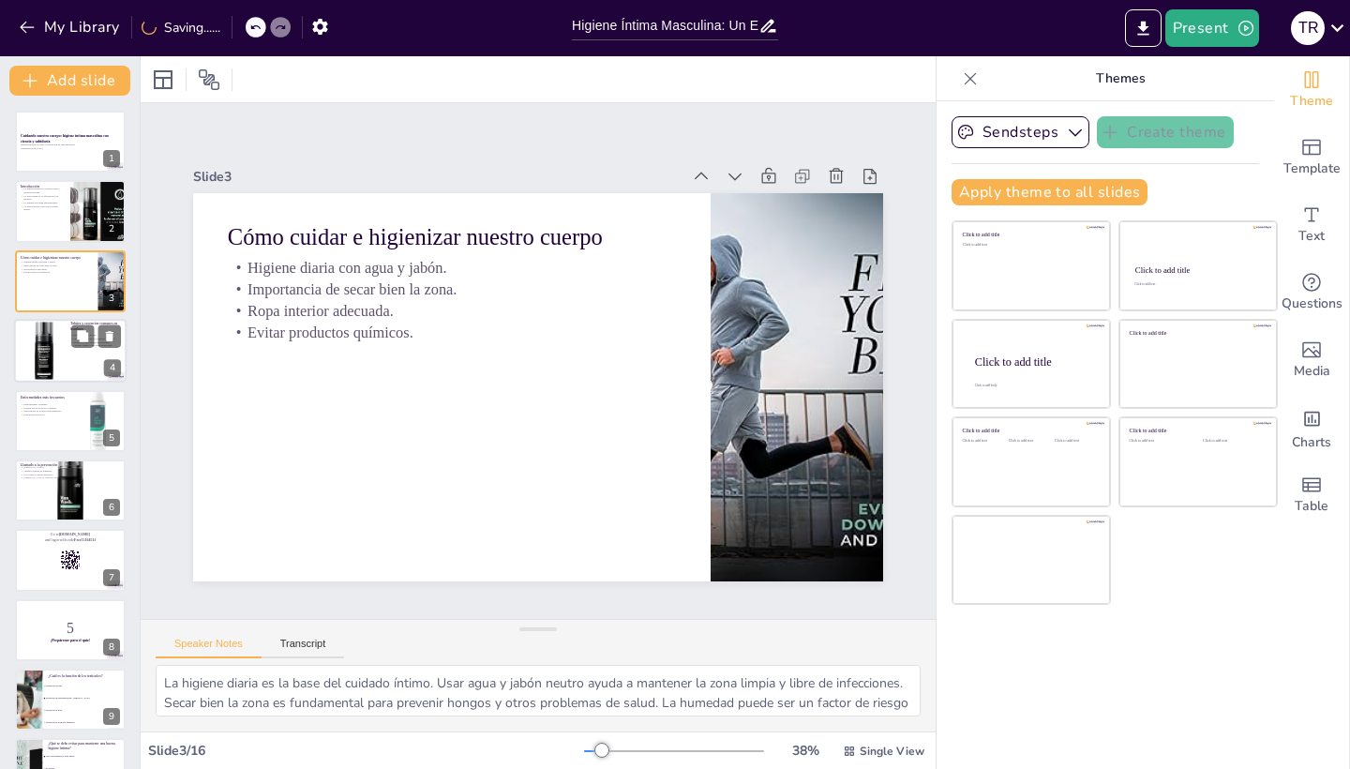
checkbox input "true"
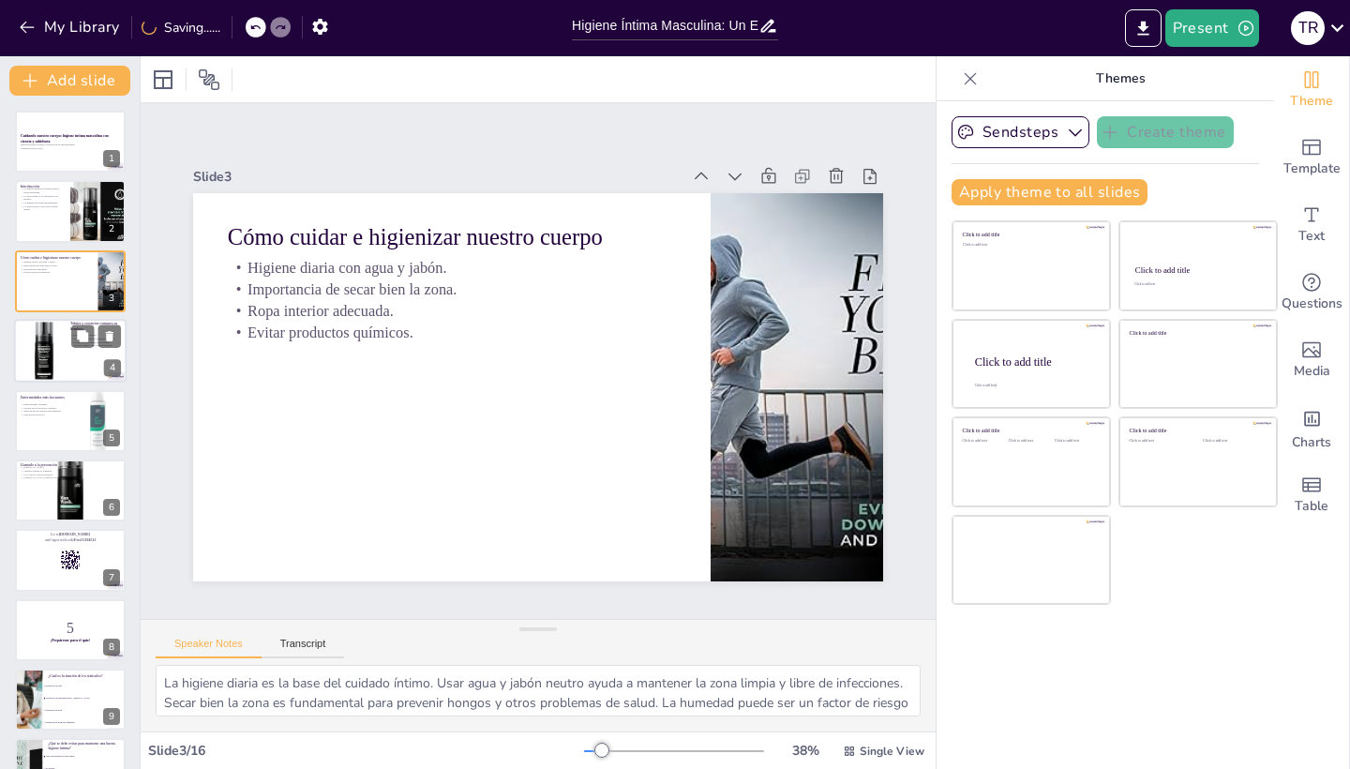
click at [67, 351] on div at bounding box center [70, 351] width 112 height 64
type textarea "Desmitificar los tabúes es esencial para promover una buena salud íntima. La ed…"
checkbox input "true"
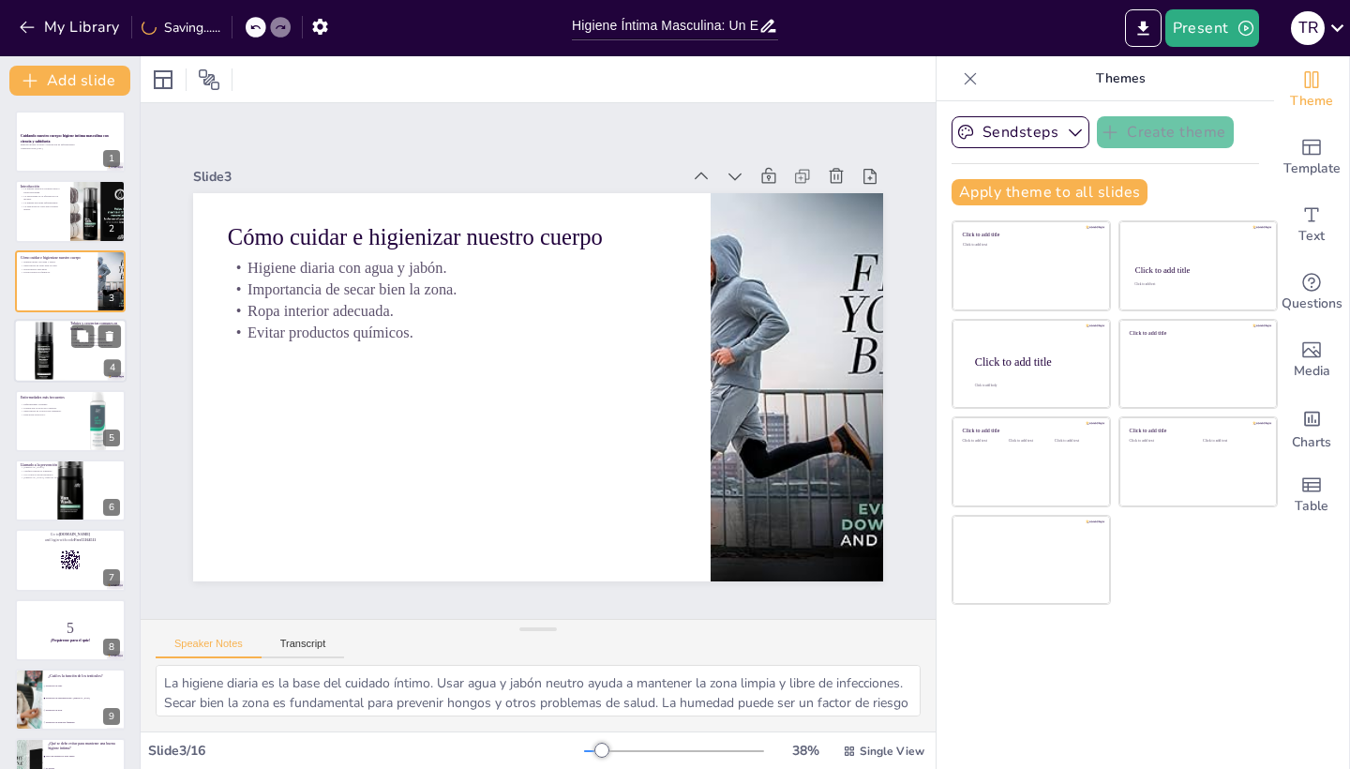
checkbox input "true"
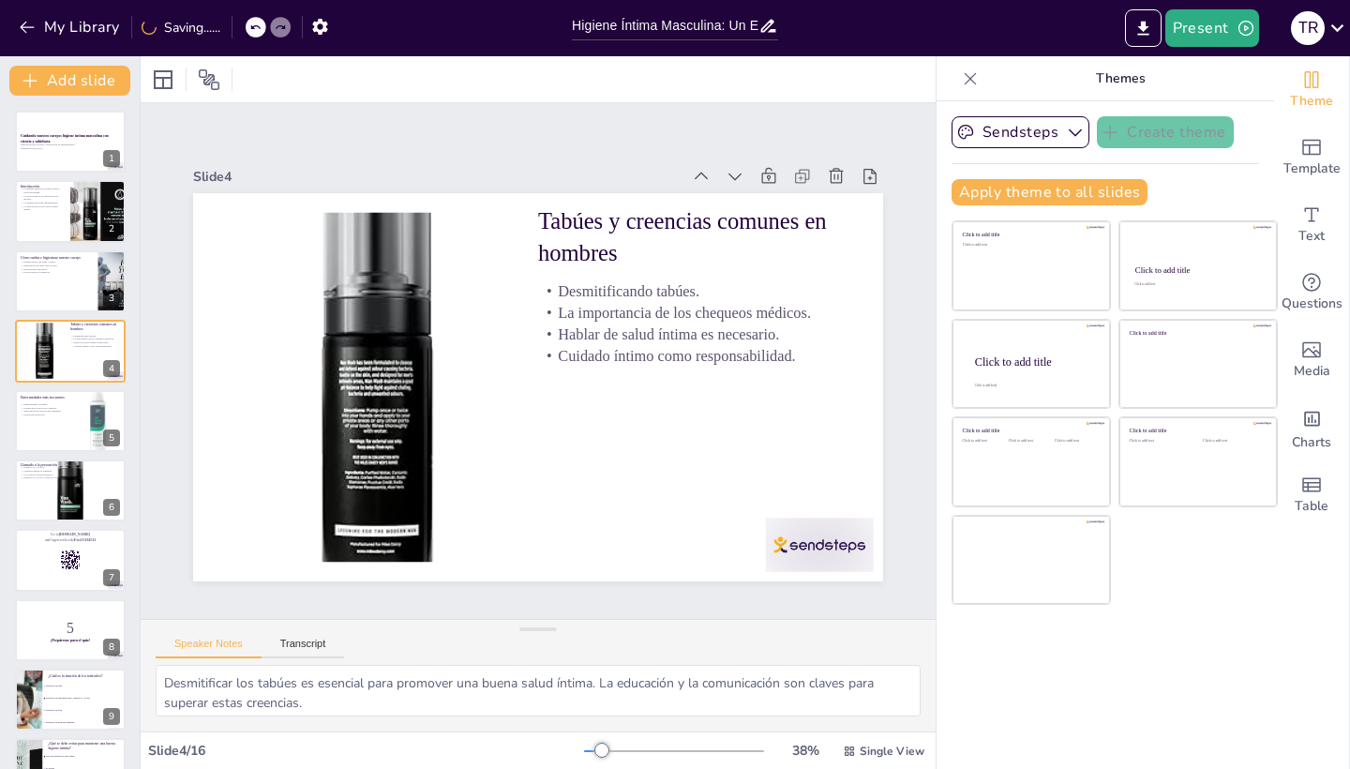
checkbox input "true"
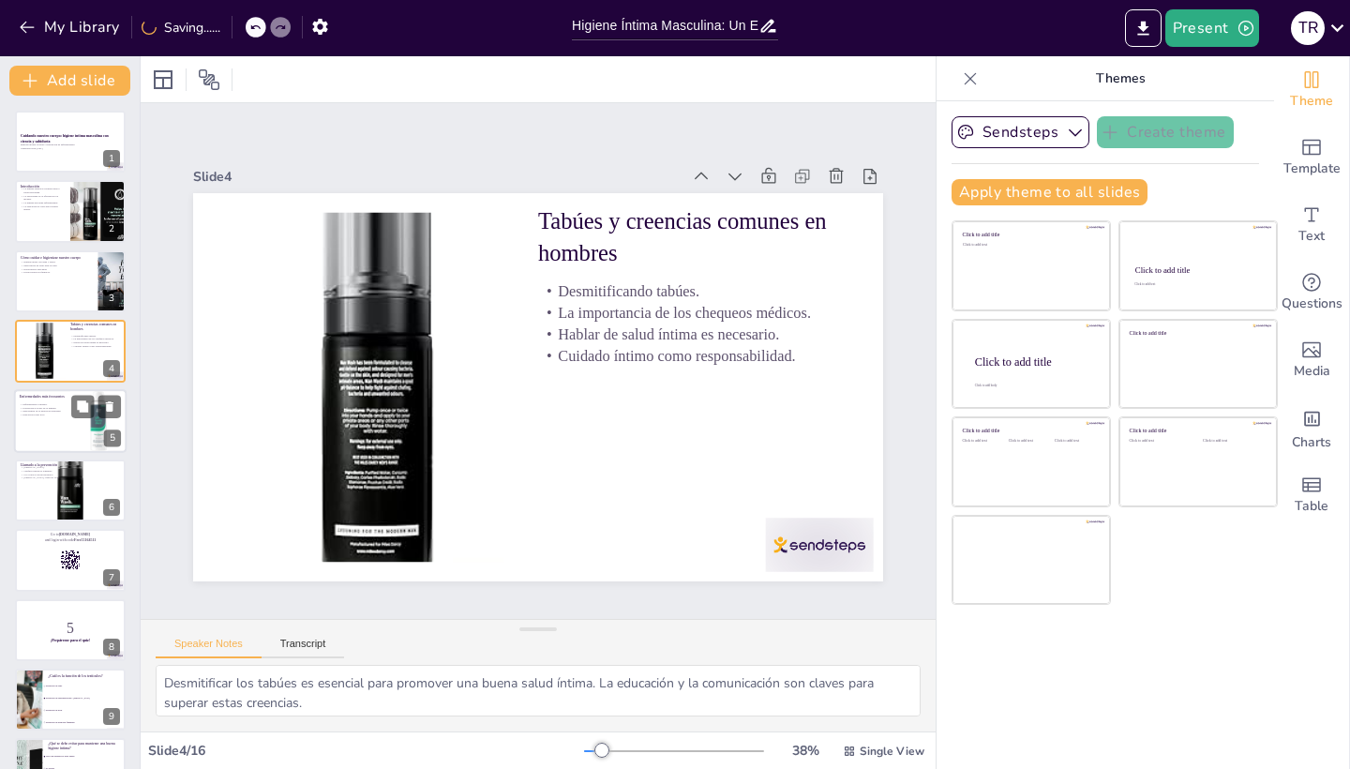
checkbox input "true"
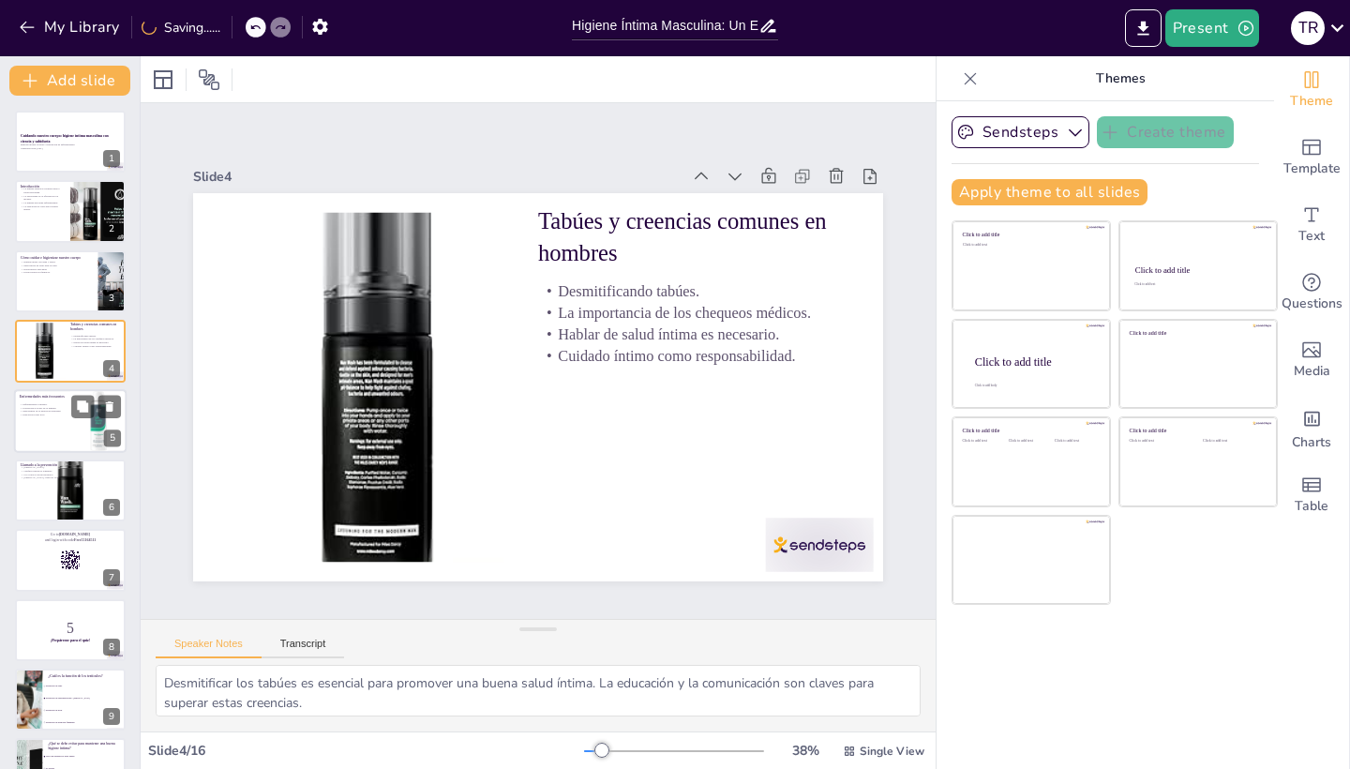
click at [68, 421] on div at bounding box center [70, 421] width 112 height 64
type textarea "Conocer las enfermedades comunes es vital para la prevención. Los hombres deben…"
checkbox input "true"
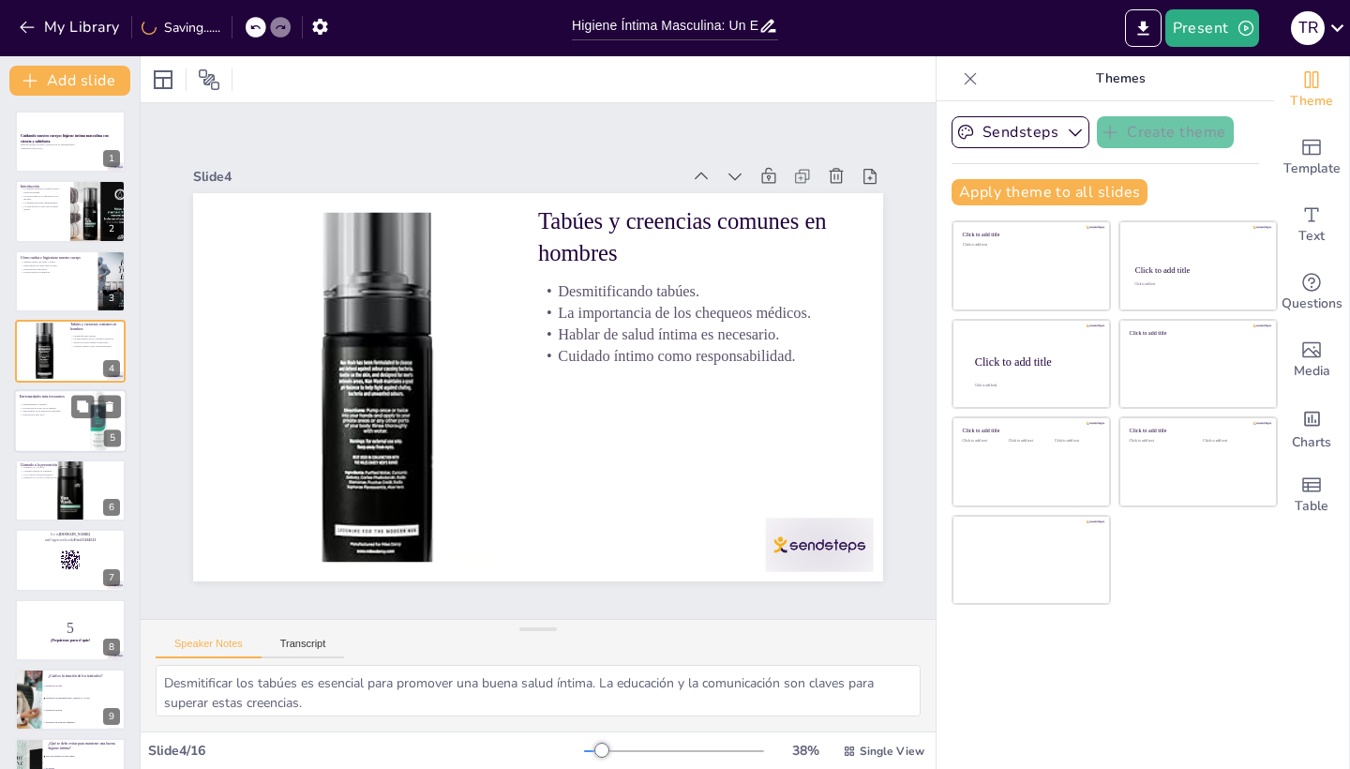
checkbox input "true"
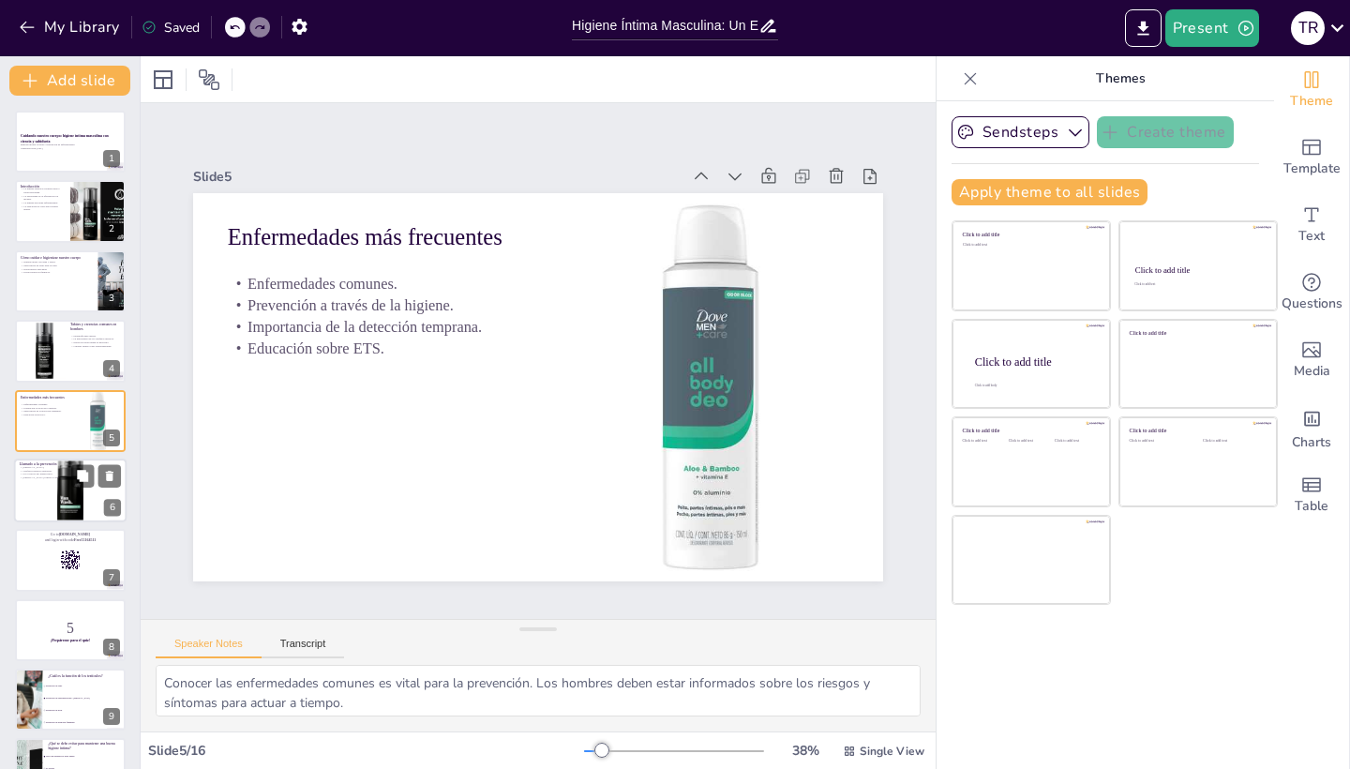
checkbox input "true"
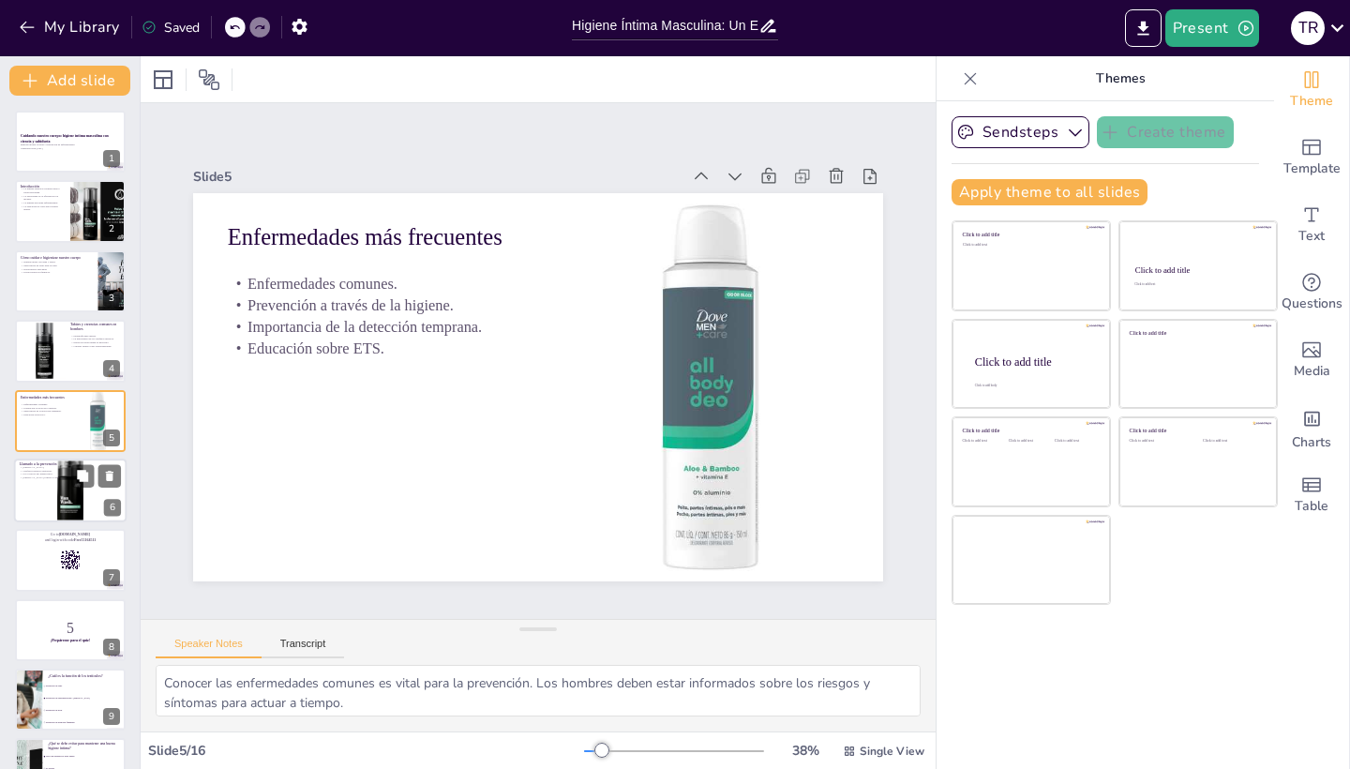
checkbox input "true"
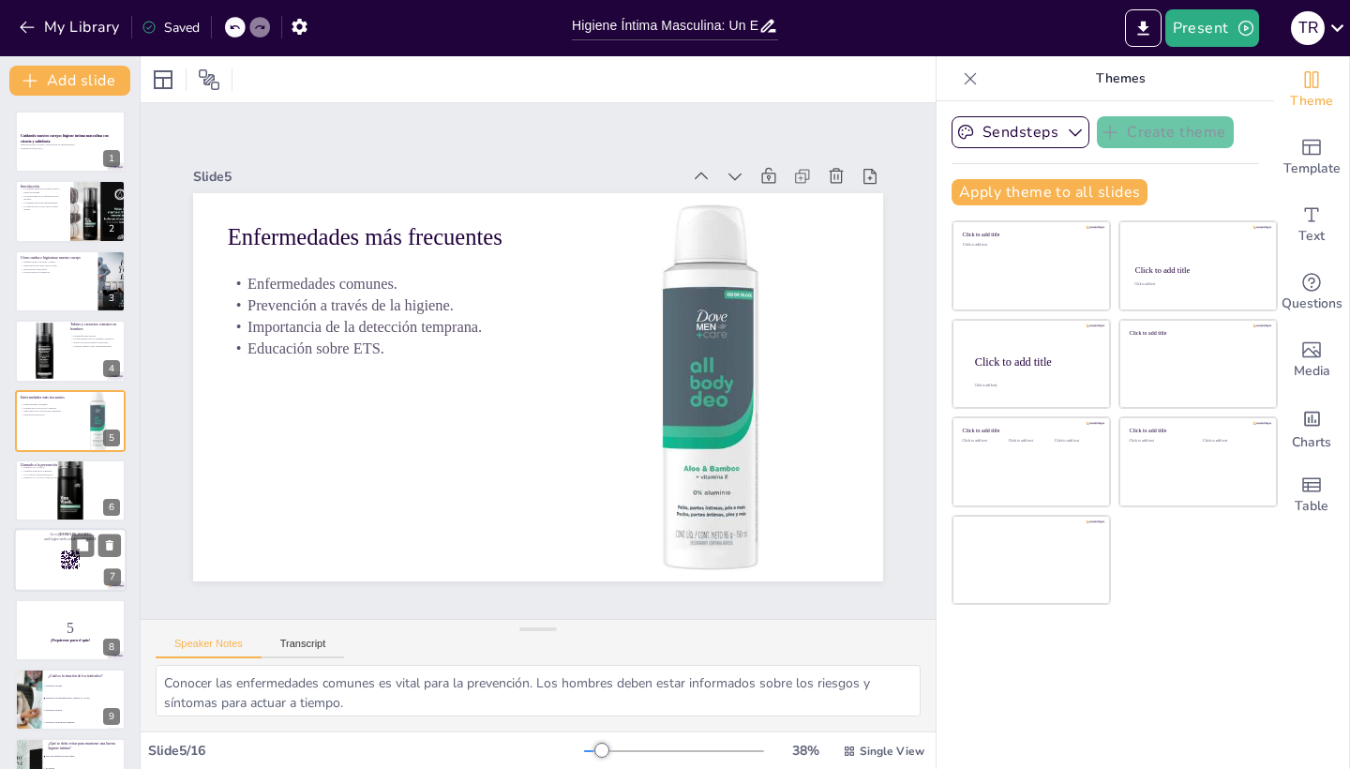
click at [65, 498] on div at bounding box center [70, 490] width 111 height 111
type textarea "La [MEDICAL_DATA] es una práctica simple pero vital. Permite a los hombres cono…"
checkbox input "true"
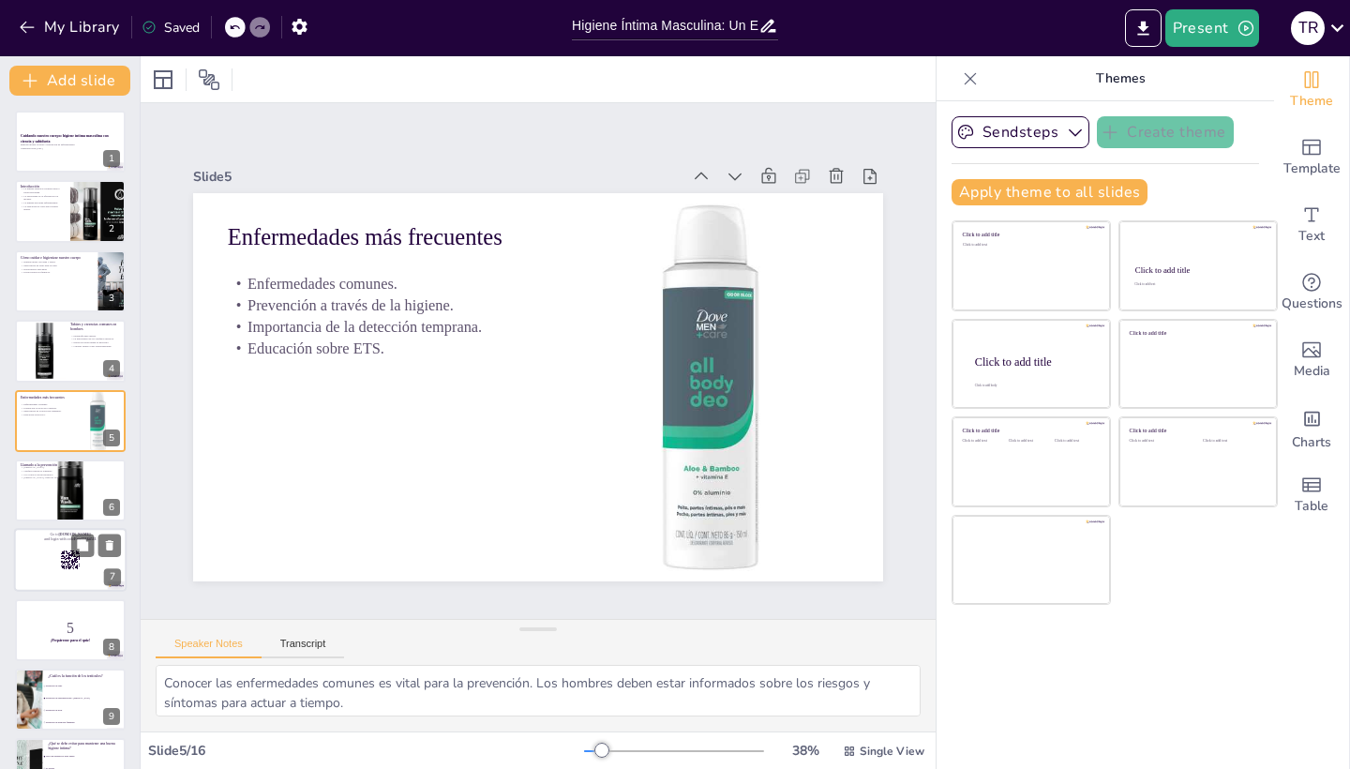
checkbox input "true"
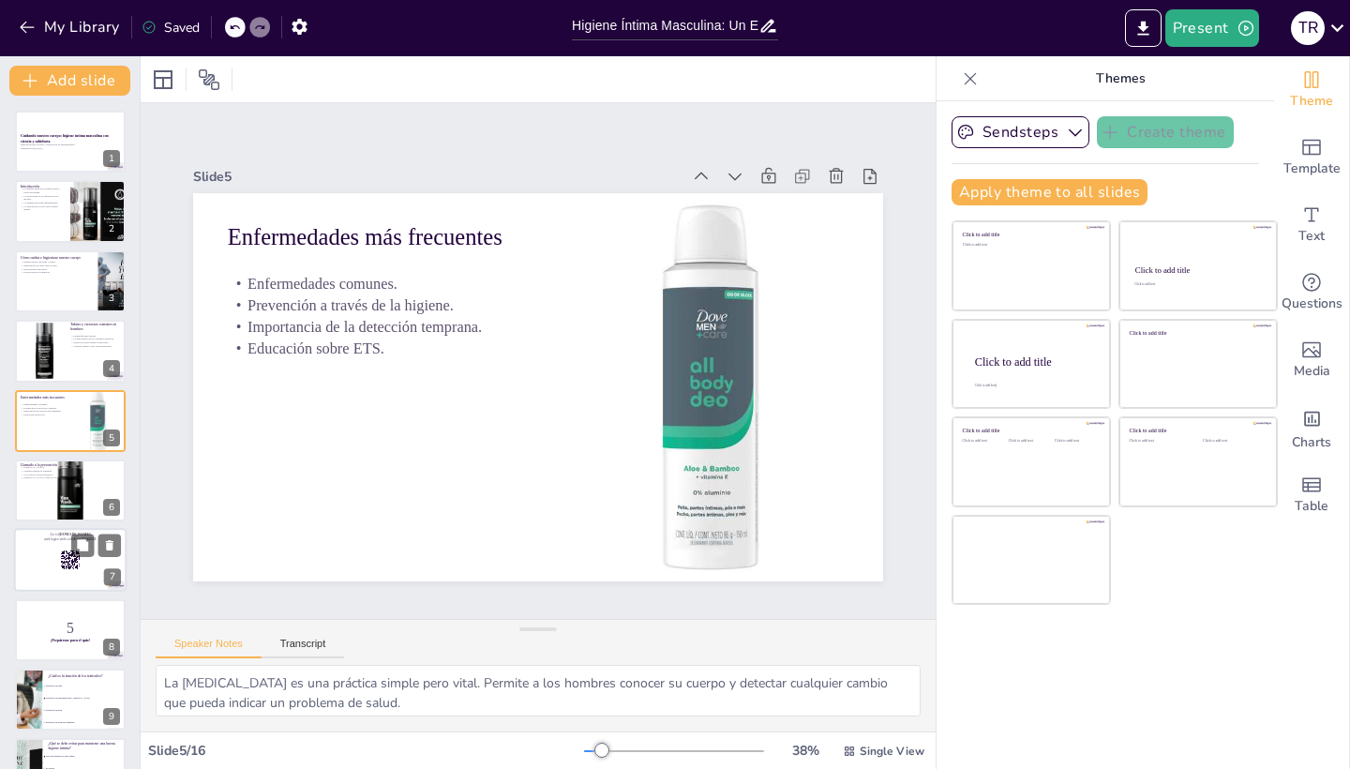
checkbox input "true"
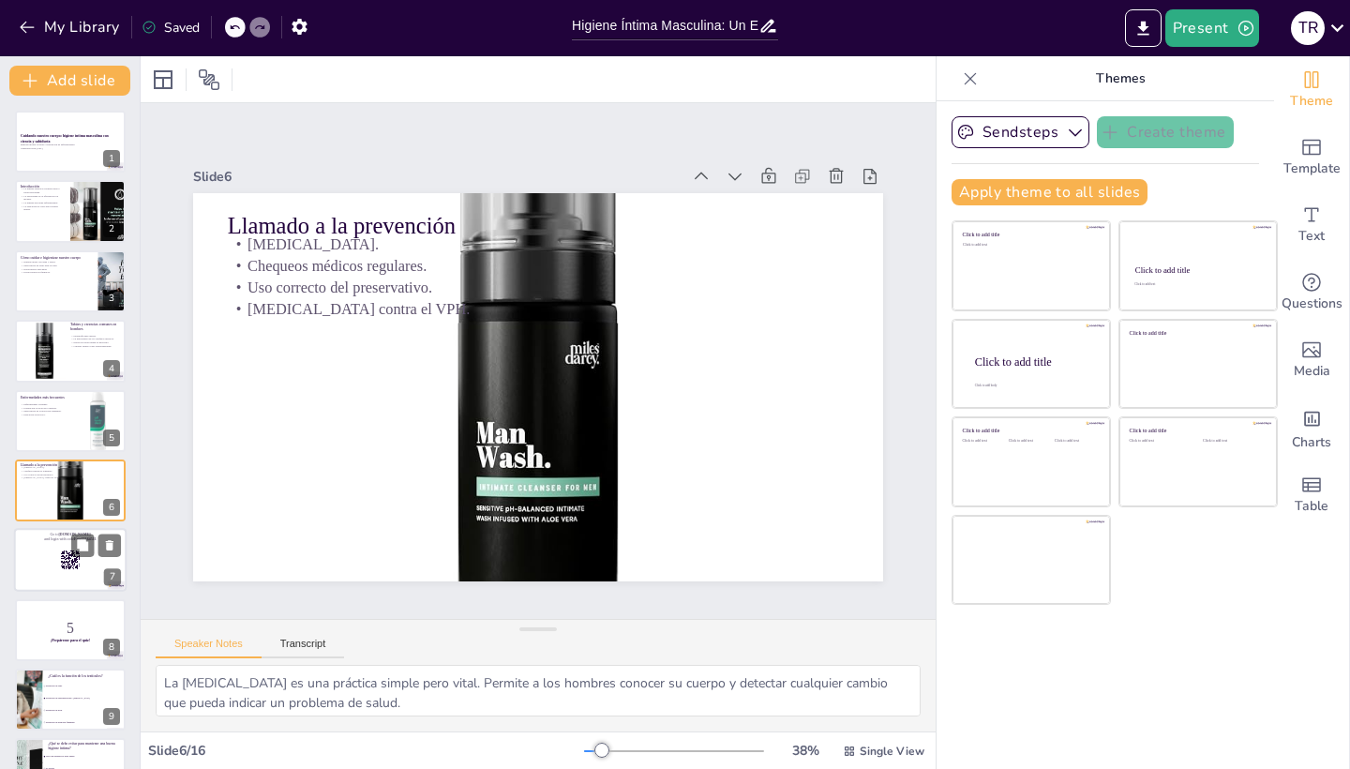
scroll to position [58, 0]
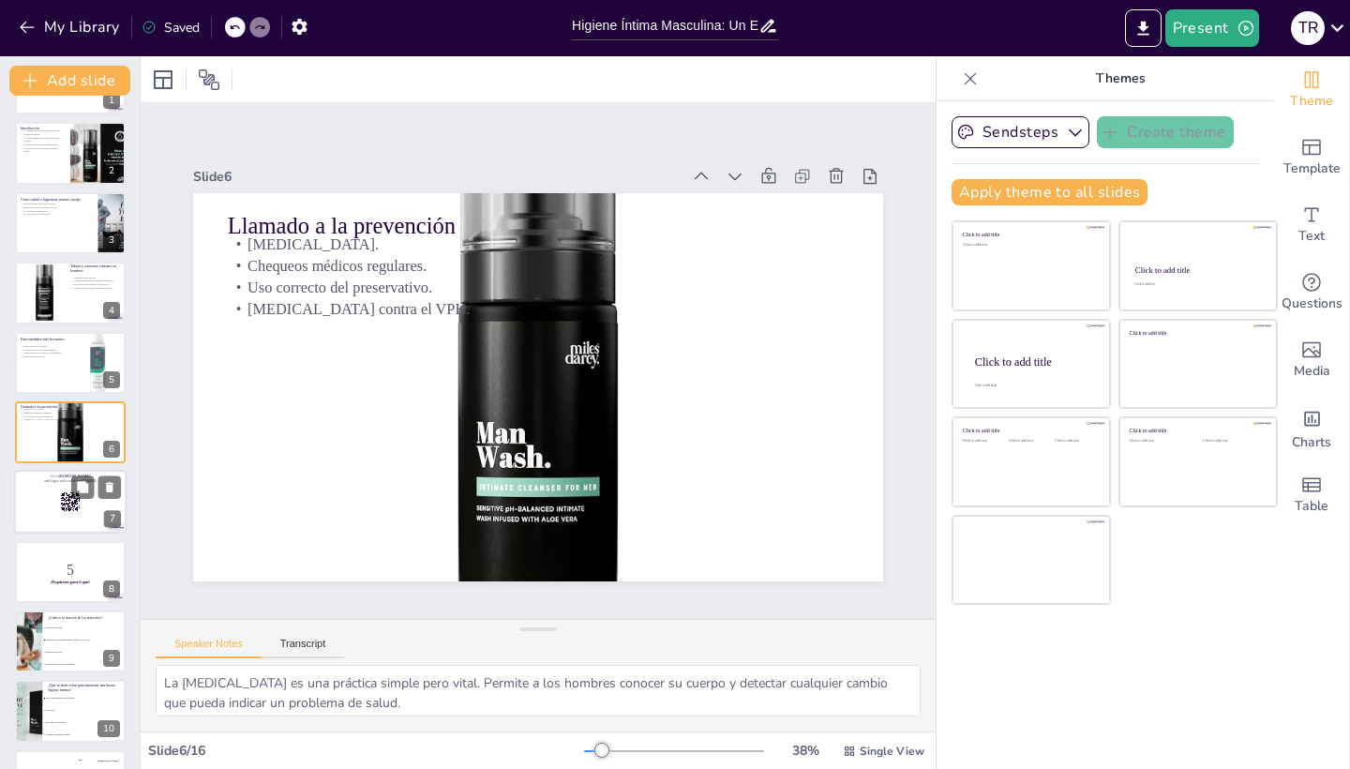
checkbox input "true"
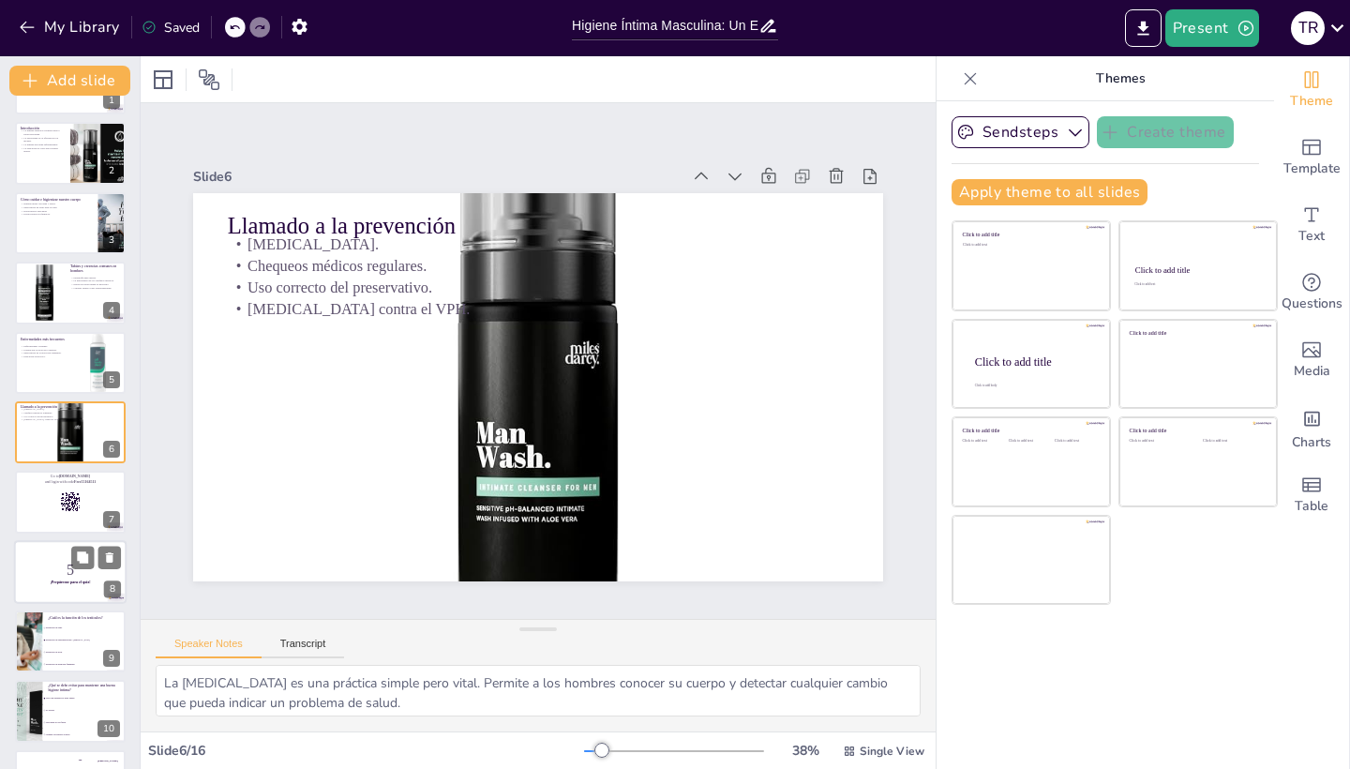
checkbox input "true"
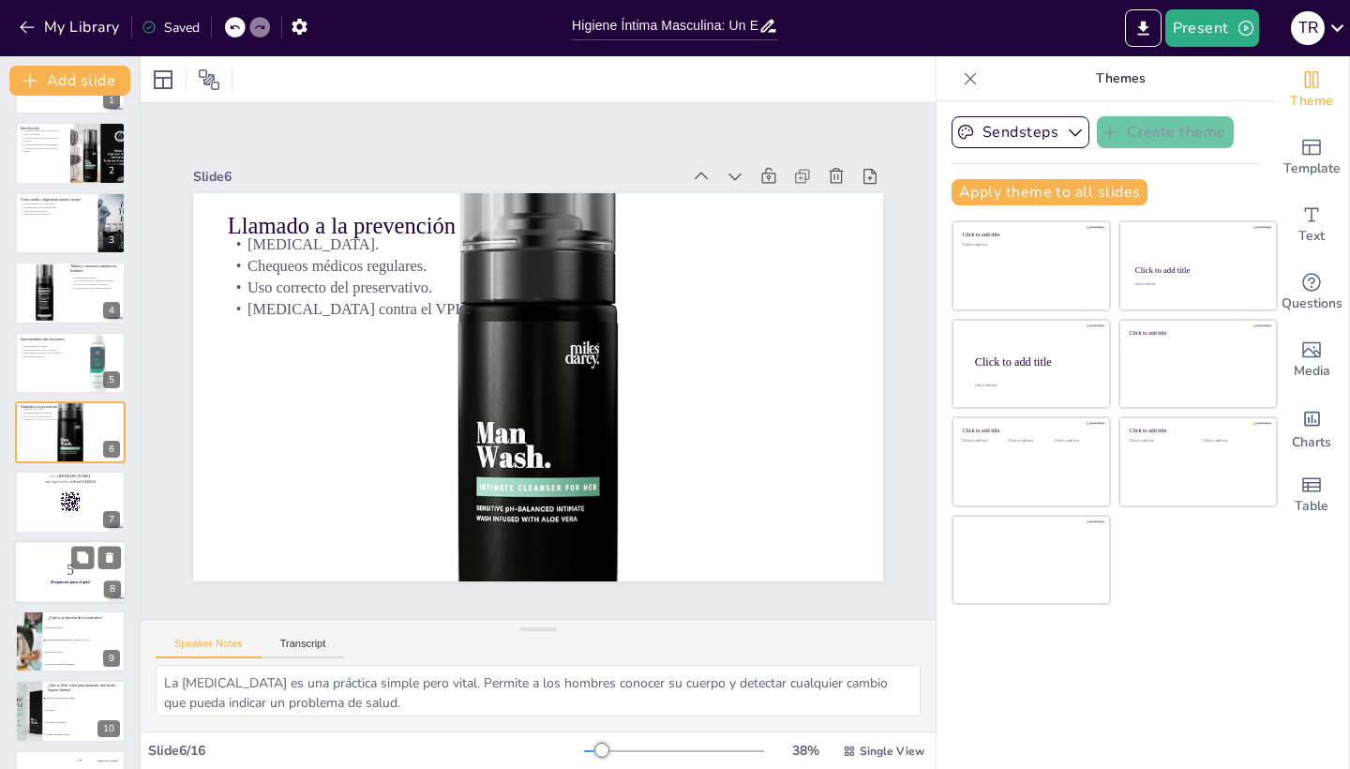
click at [62, 563] on p "5" at bounding box center [70, 569] width 101 height 21
checkbox input "true"
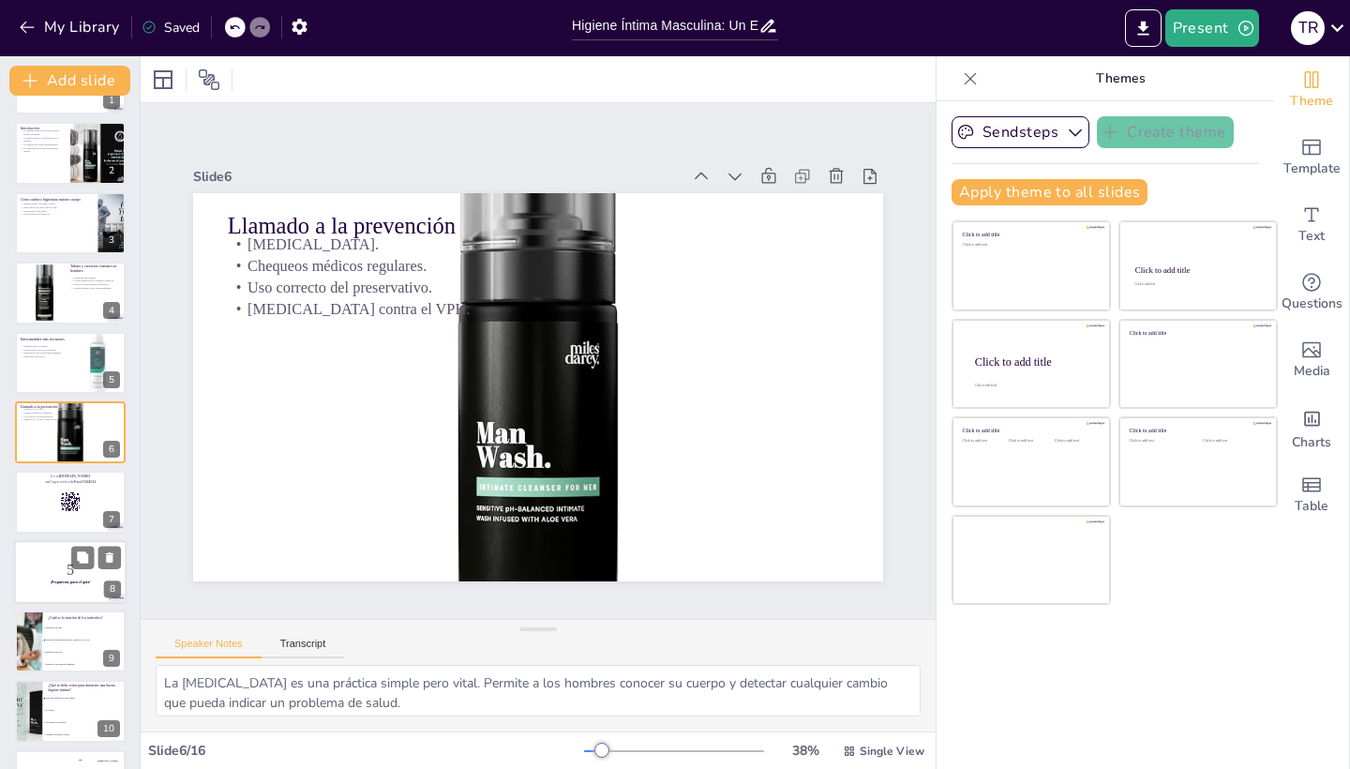
checkbox input "true"
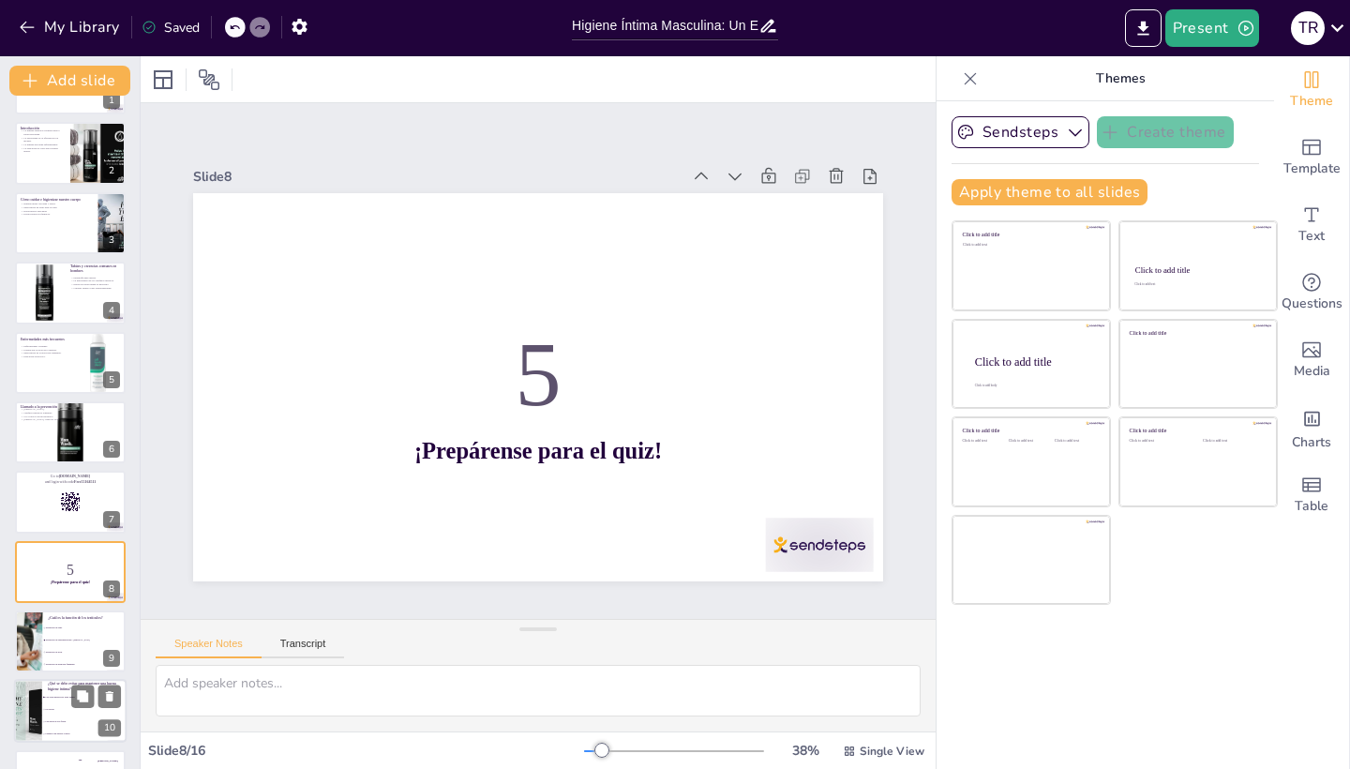
checkbox input "true"
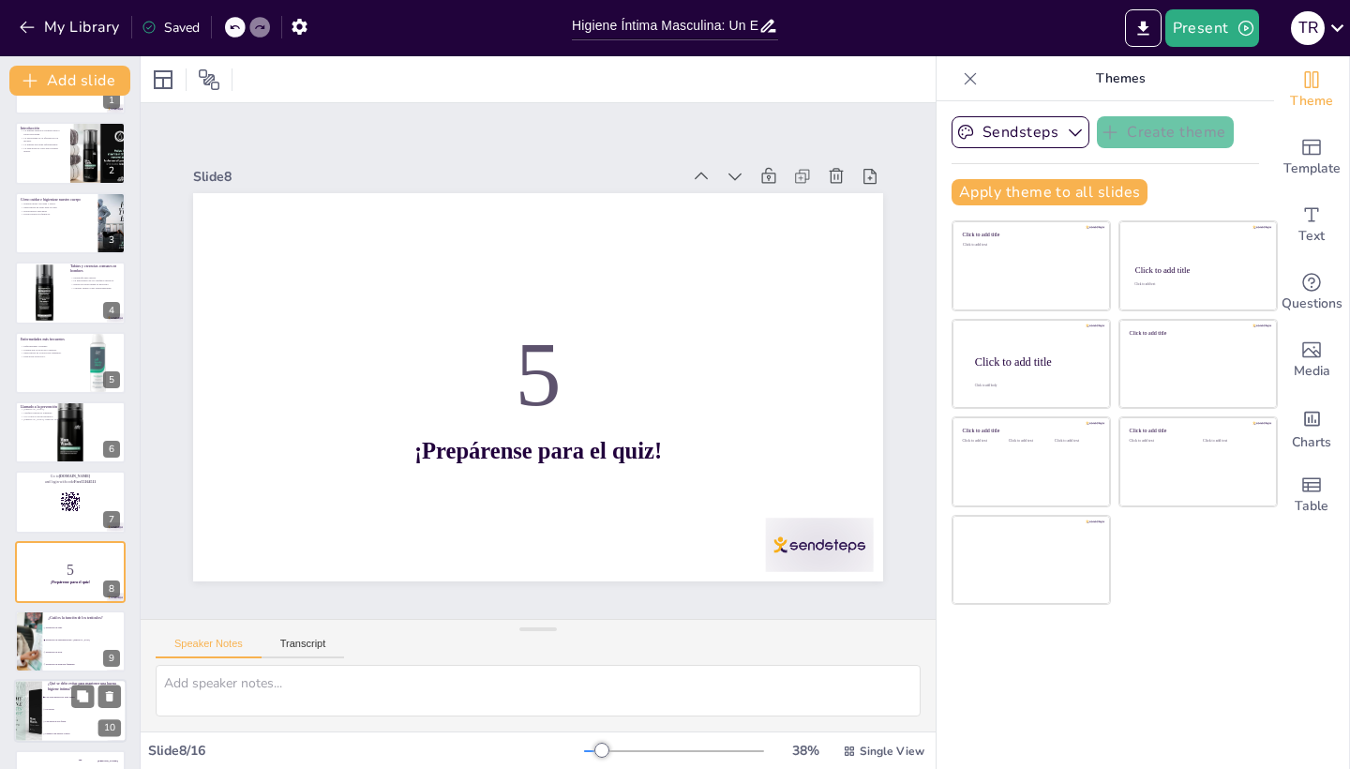
scroll to position [197, 0]
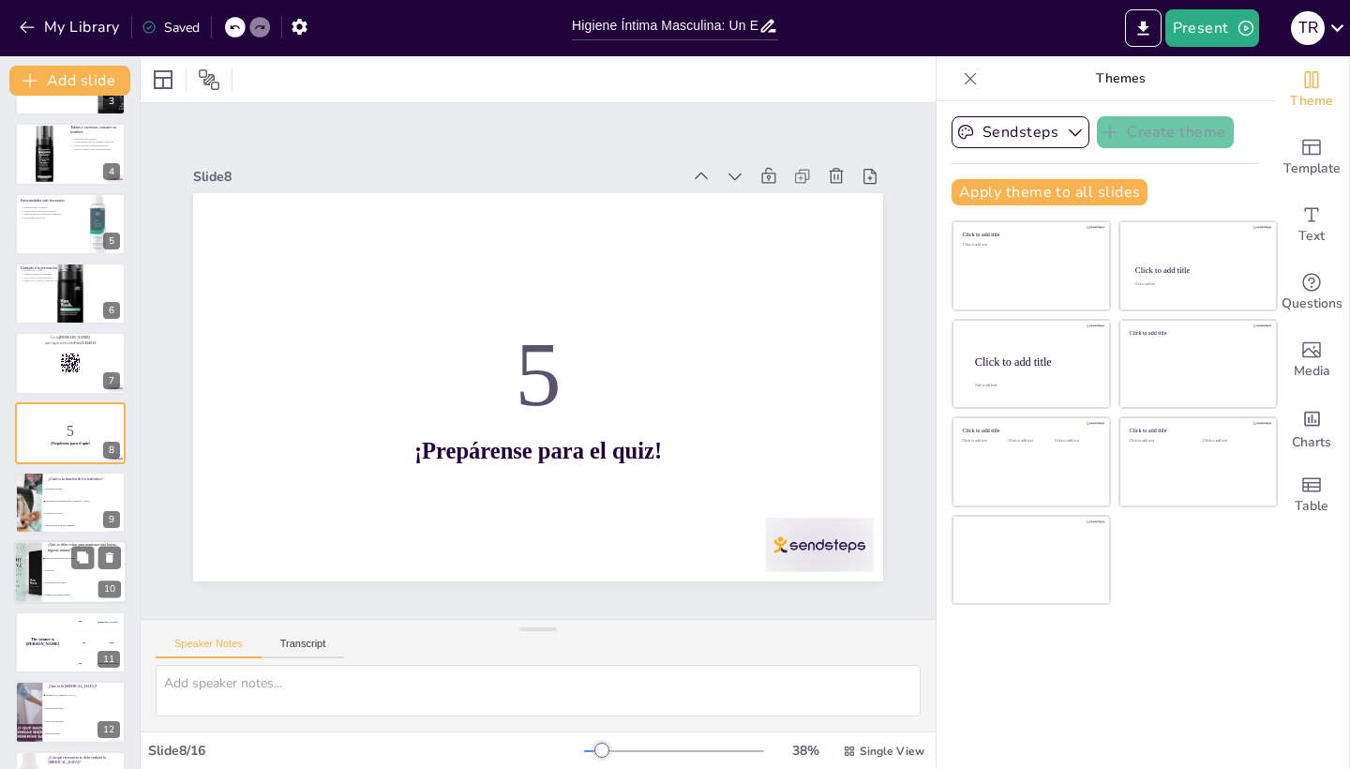
checkbox input "true"
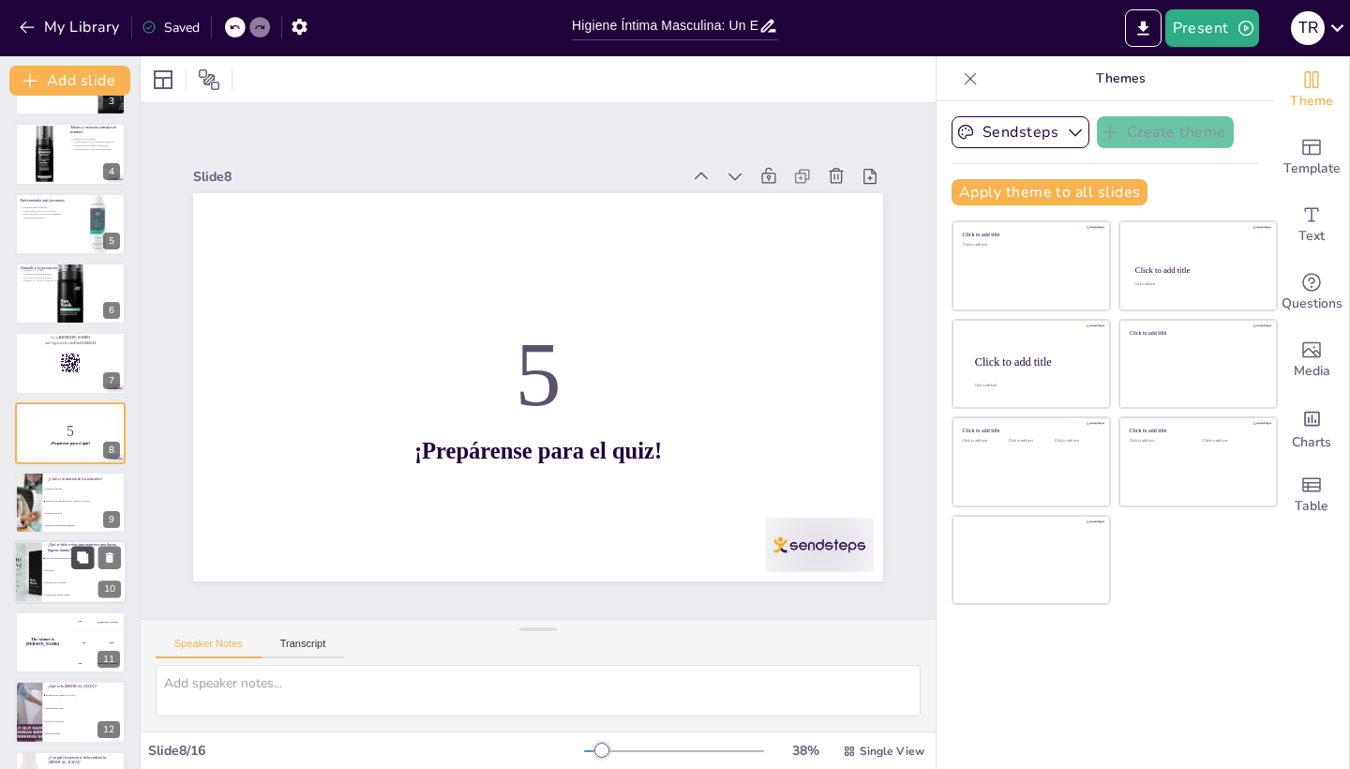
checkbox input "true"
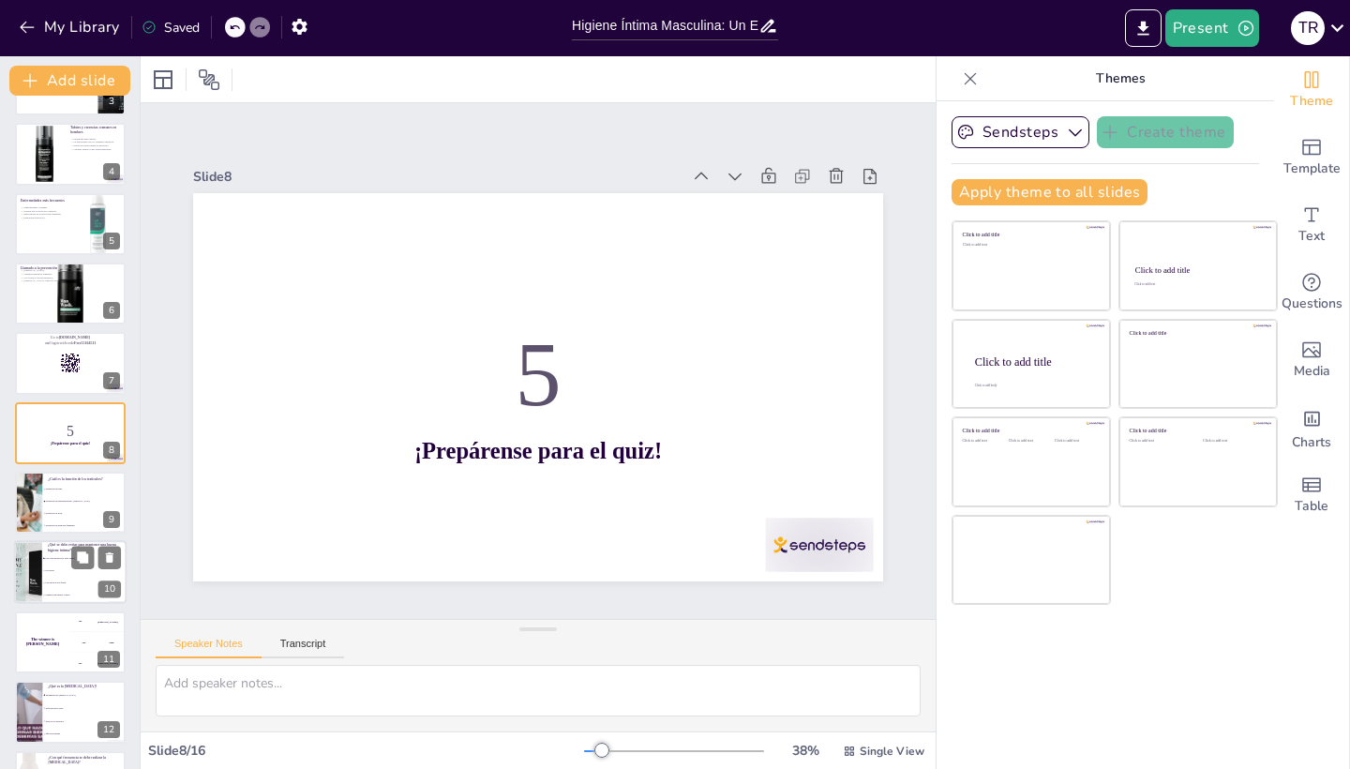
checkbox input "true"
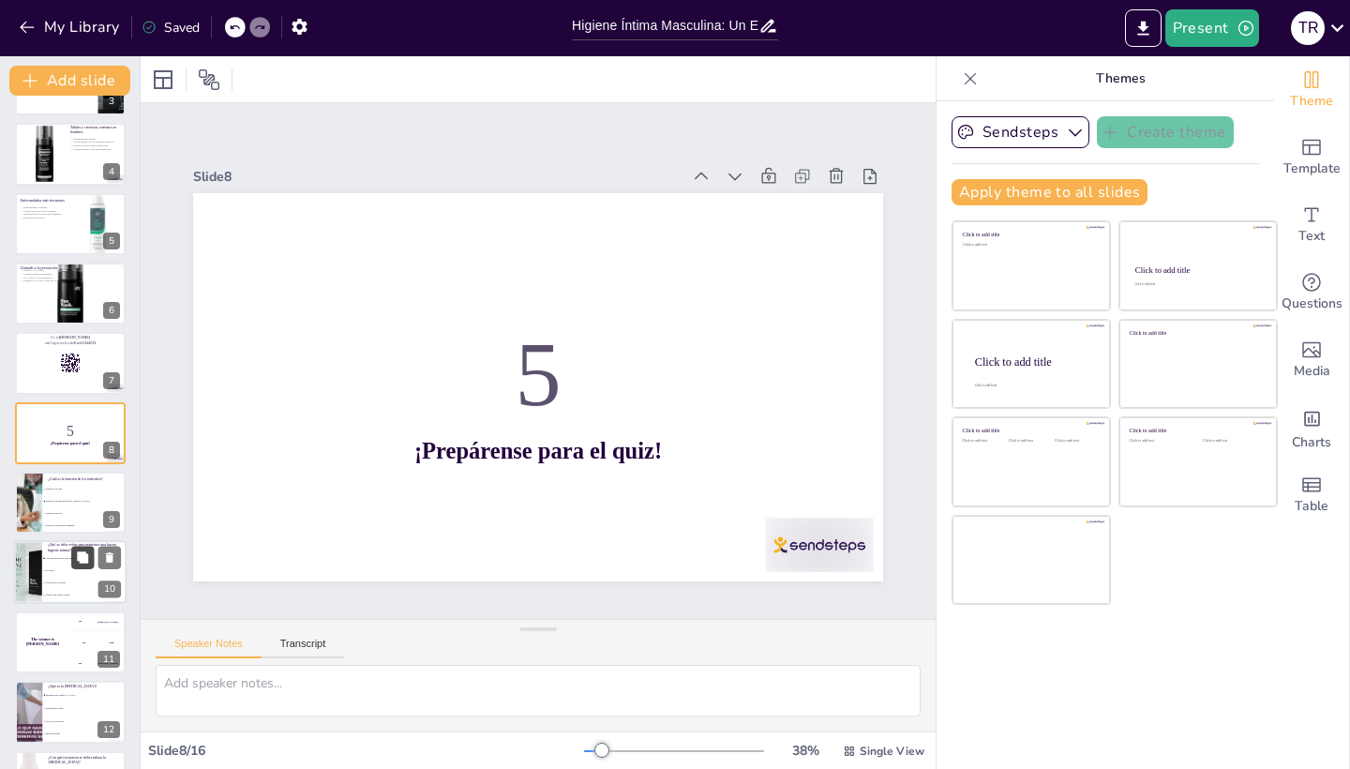
checkbox input "true"
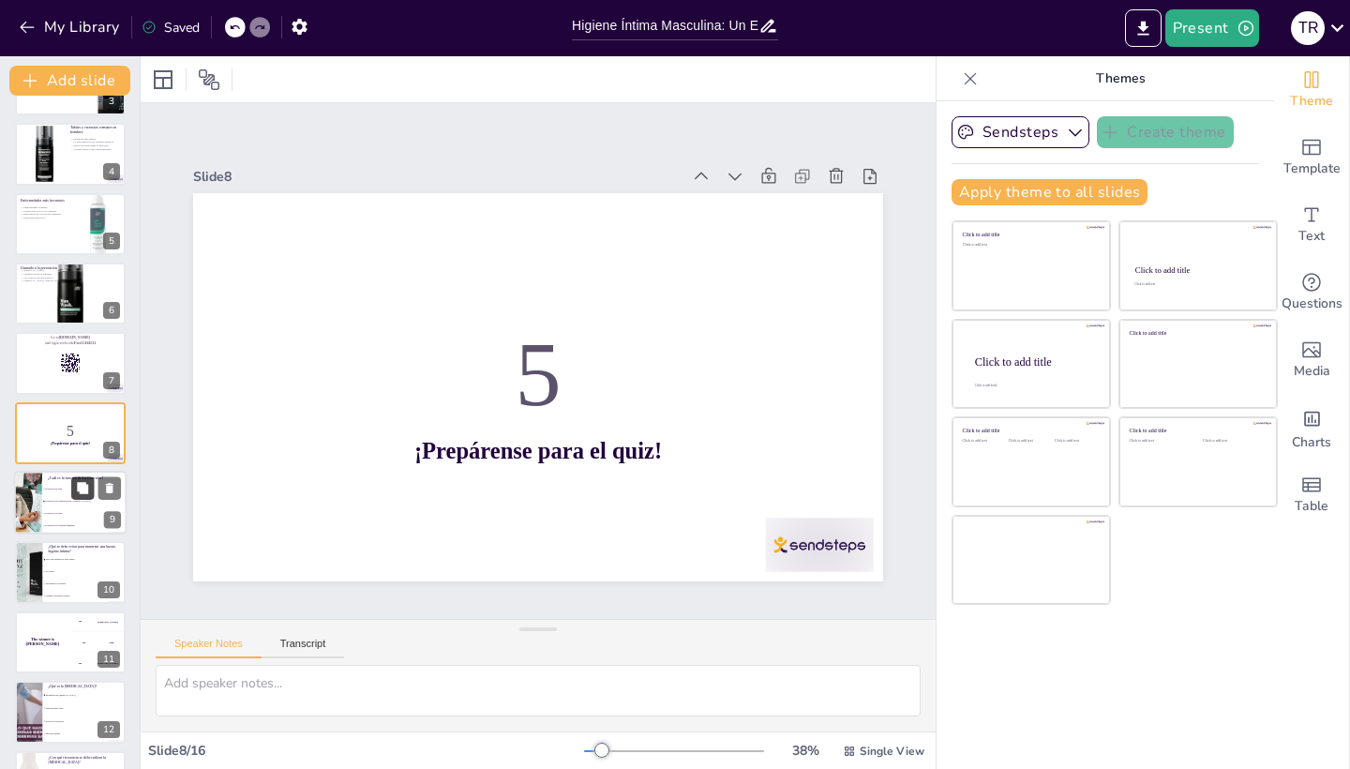
click at [72, 498] on button at bounding box center [82, 487] width 22 height 22
type textarea "La respuesta correcta es la opción 2: Producción de espermatozoides y [MEDICAL_…"
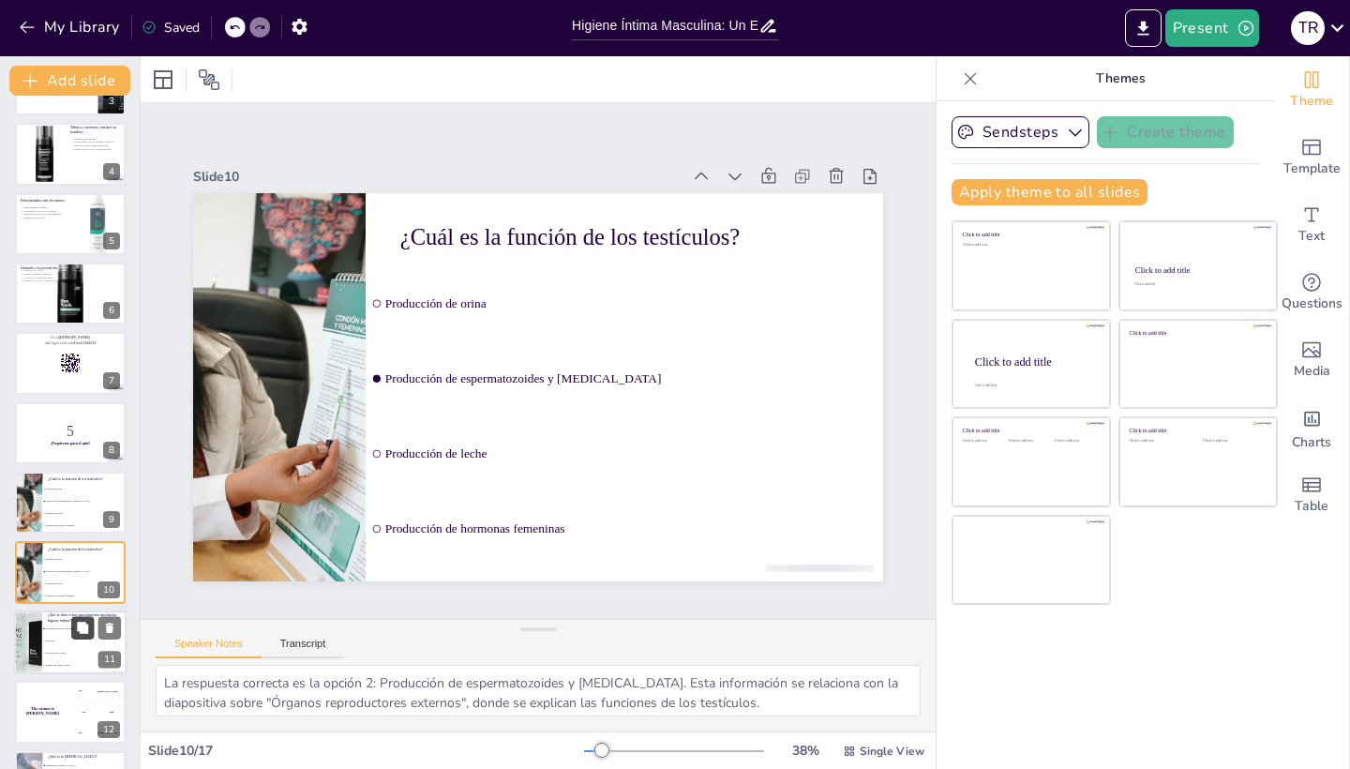
scroll to position [337, 0]
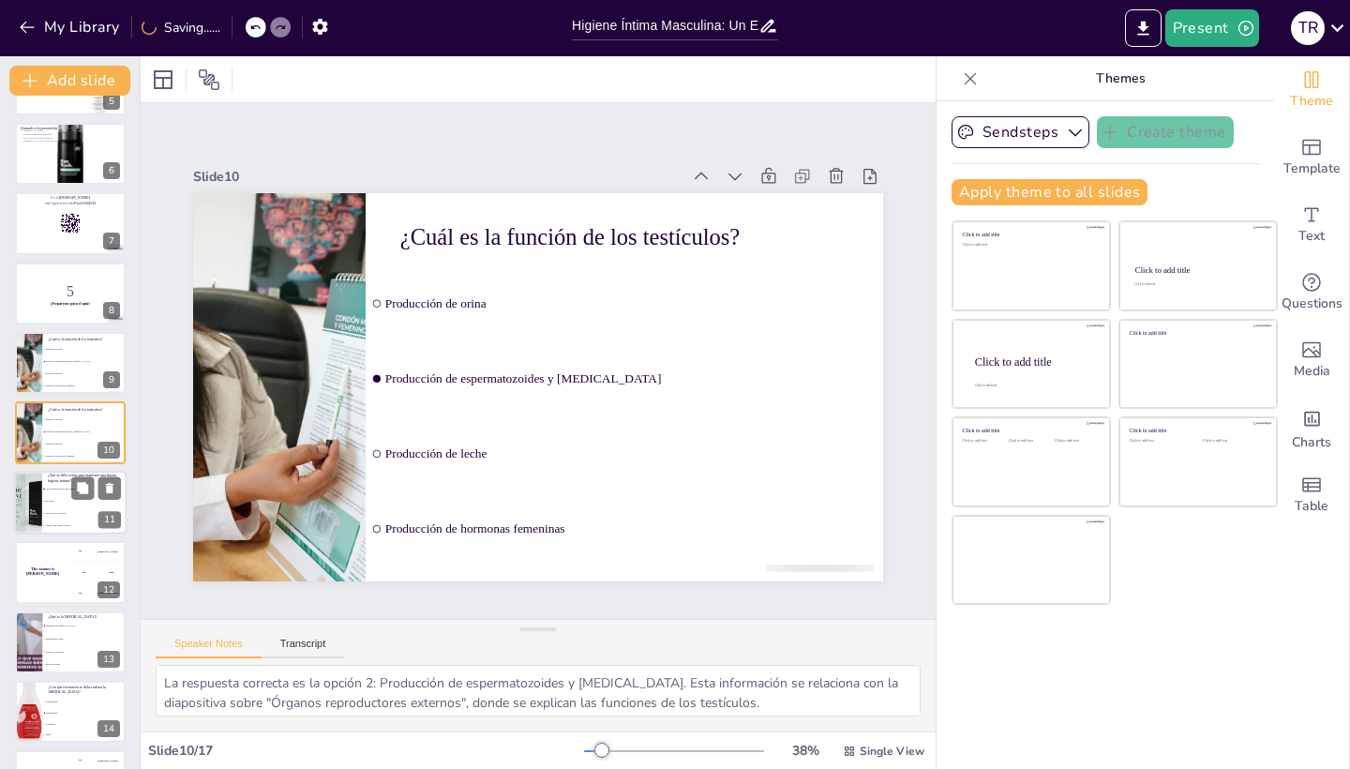
checkbox input "true"
click at [82, 573] on div "200 Jaap" at bounding box center [98, 571] width 56 height 21
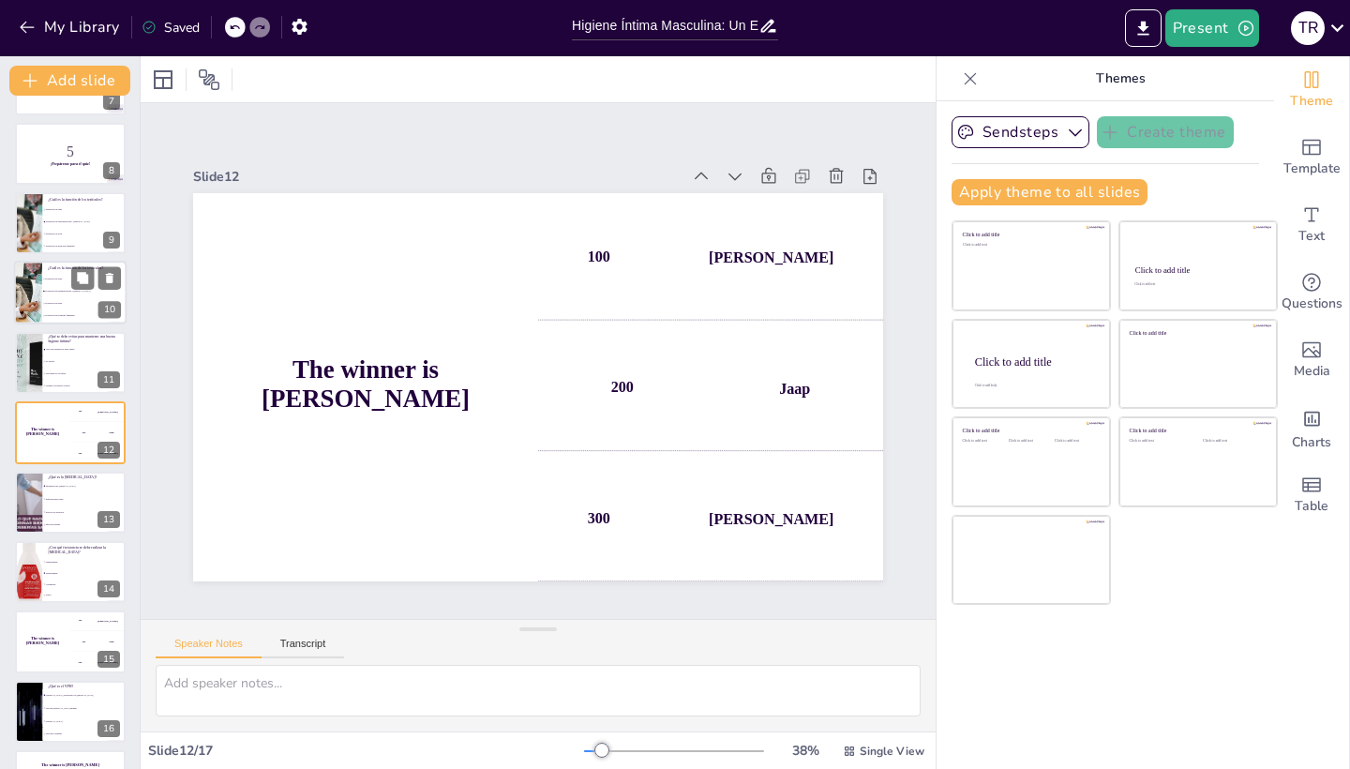
scroll to position [0, 0]
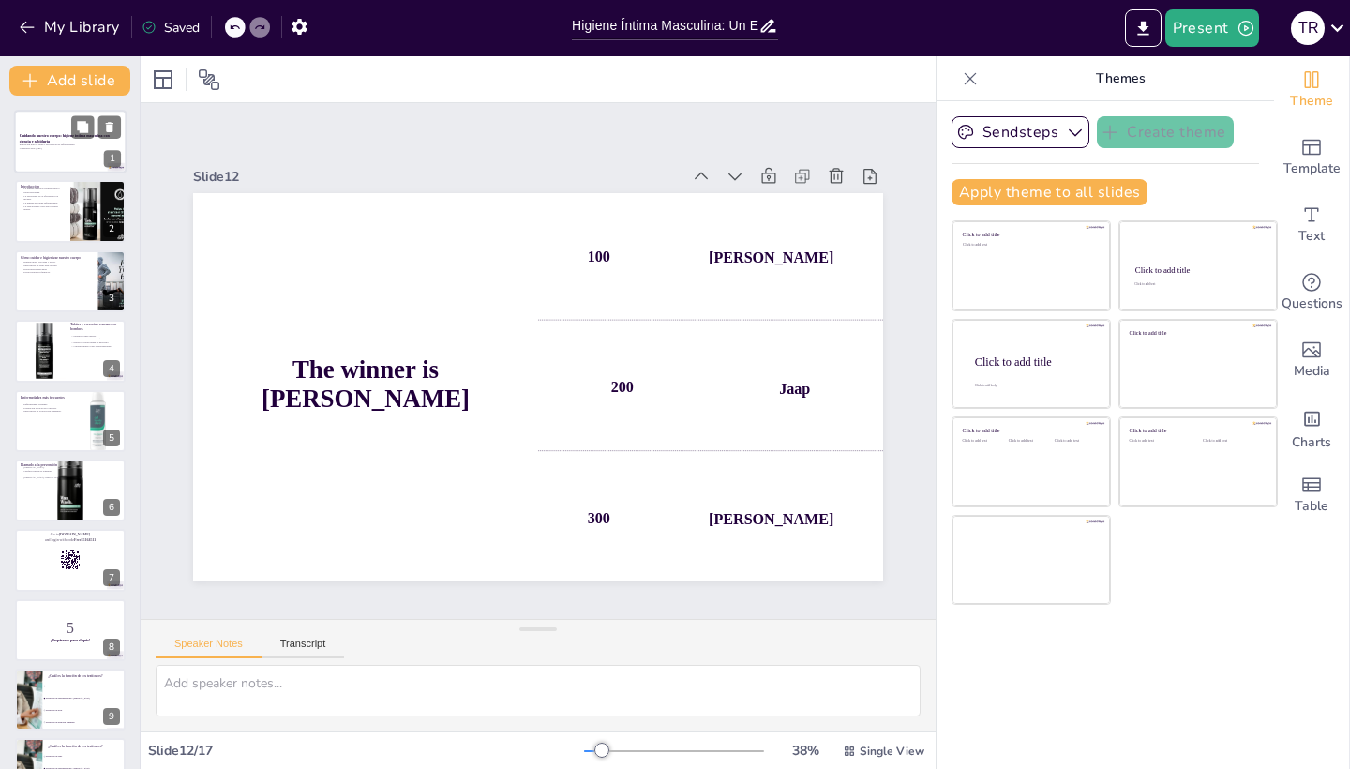
click at [72, 140] on p "Cuidando nuestro cuerpo: higiene íntima masculina con ciencia y sabiduría" at bounding box center [70, 138] width 101 height 10
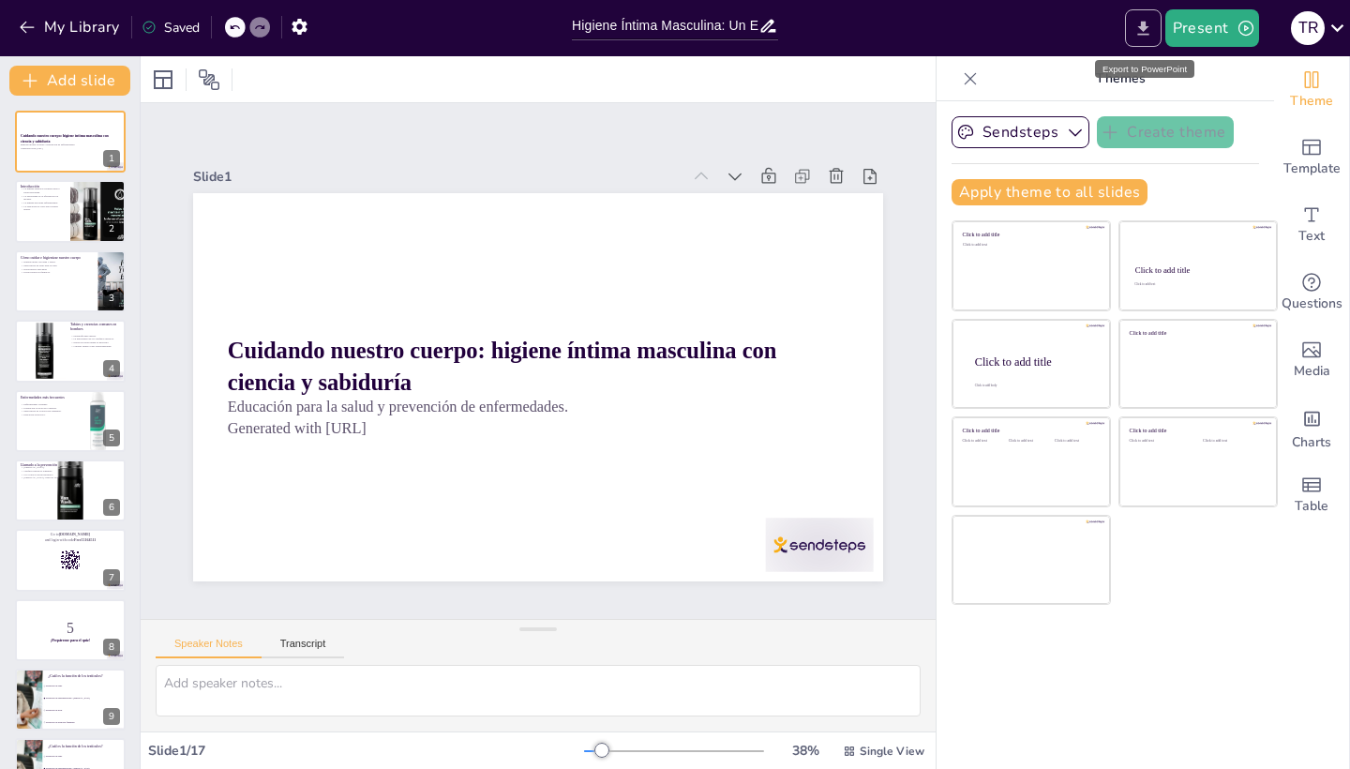
click at [1143, 34] on icon "Export to PowerPoint" at bounding box center [1142, 28] width 11 height 14
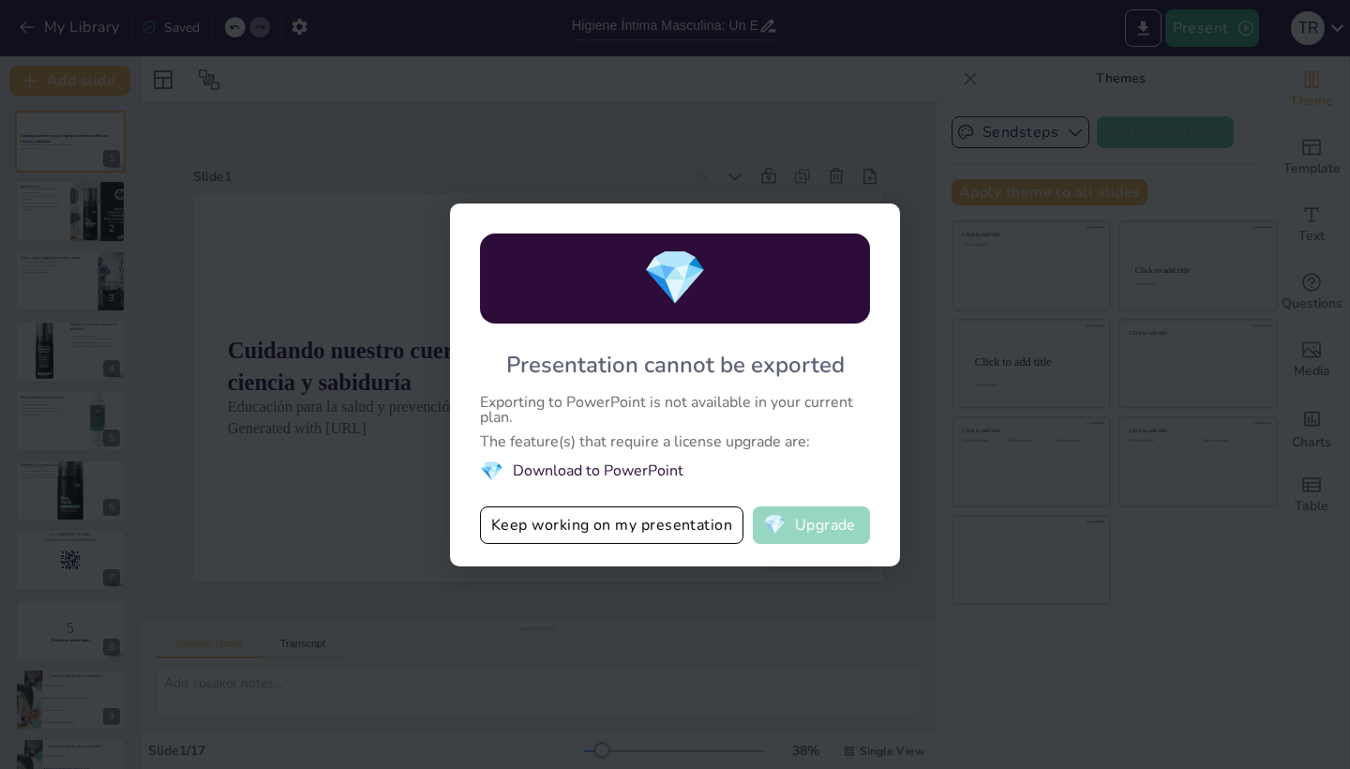
click at [810, 528] on button "💎 Upgrade" at bounding box center [811, 524] width 117 height 37
